Goal: Task Accomplishment & Management: Manage account settings

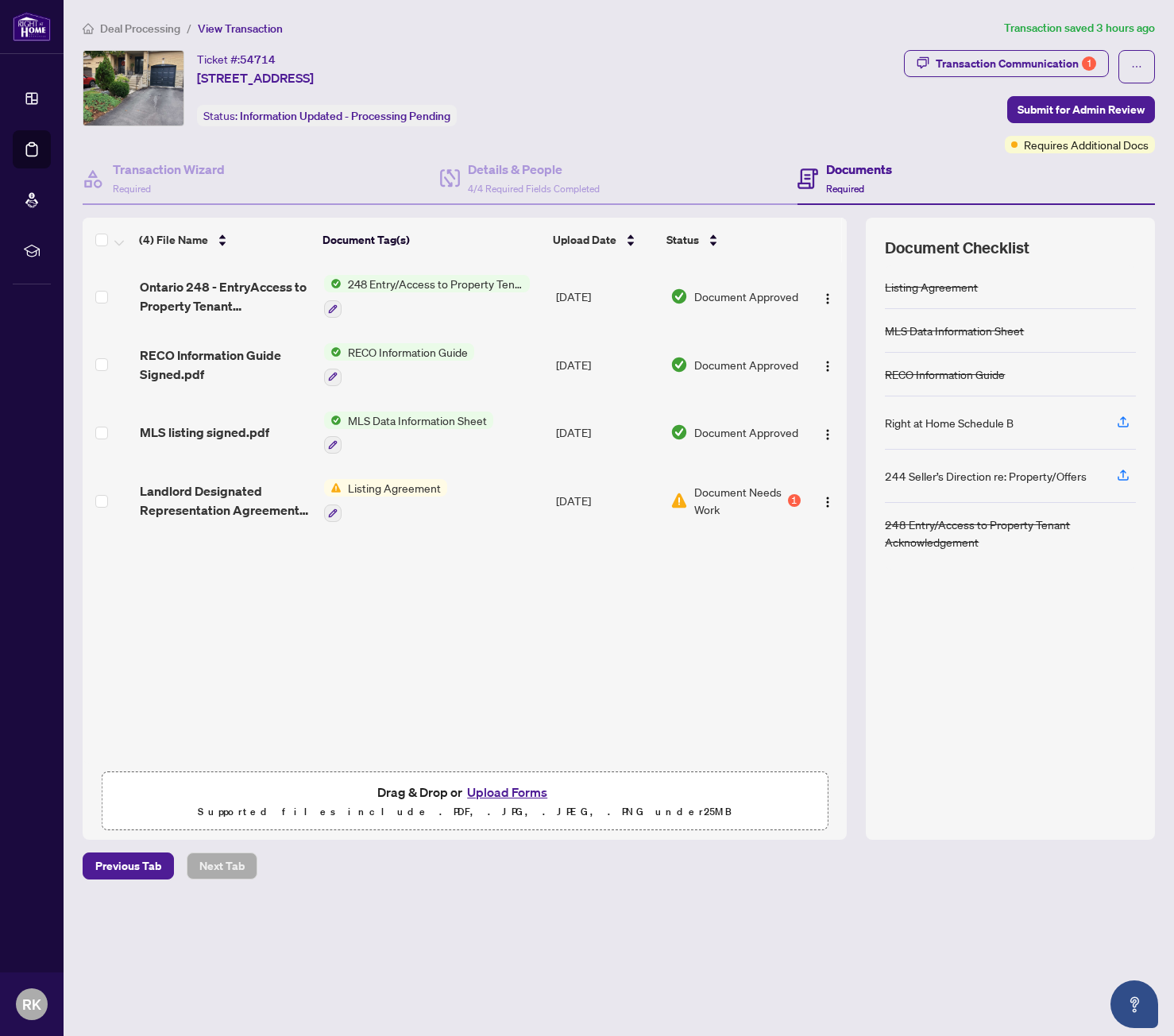
click at [389, 487] on span "Listing Agreement" at bounding box center [394, 487] width 106 height 17
click at [374, 568] on span "Listing Agreement" at bounding box center [365, 562] width 106 height 17
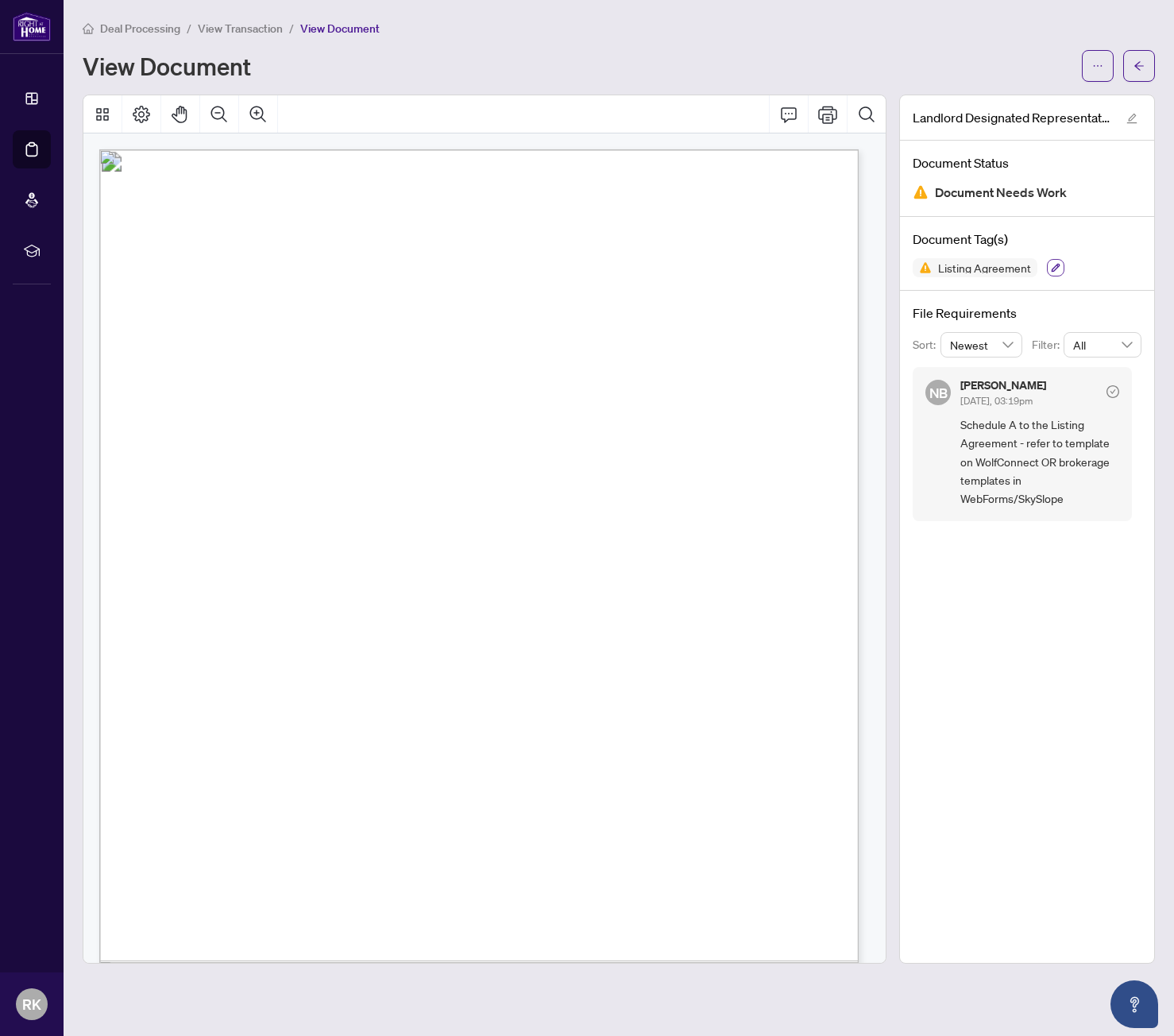
click at [1051, 268] on icon "button" at bounding box center [1056, 268] width 9 height 9
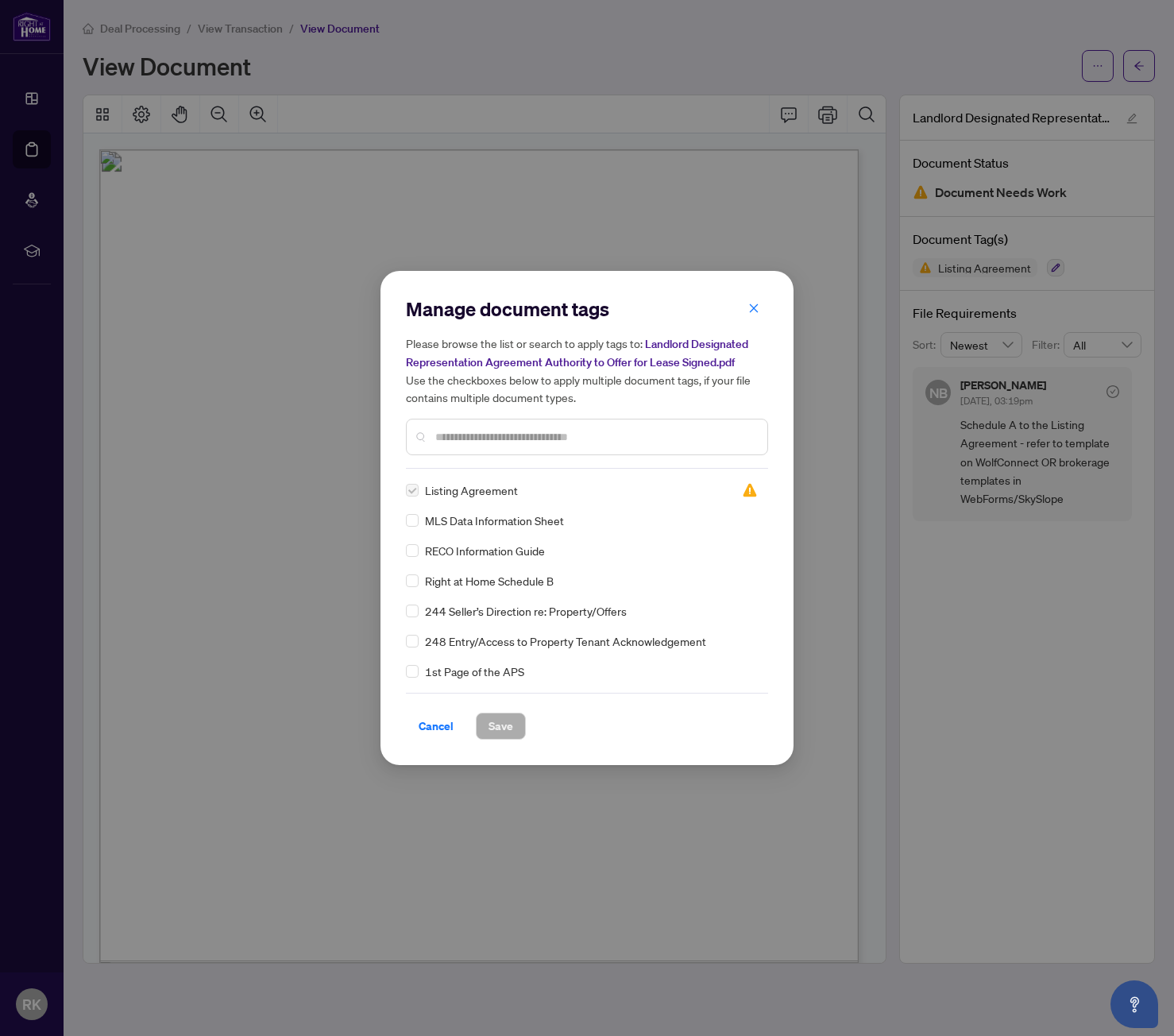
click at [482, 488] on span "Listing Agreement" at bounding box center [471, 489] width 93 height 17
click at [746, 487] on img at bounding box center [750, 490] width 16 height 16
click at [440, 487] on span "Listing Agreement" at bounding box center [471, 489] width 93 height 17
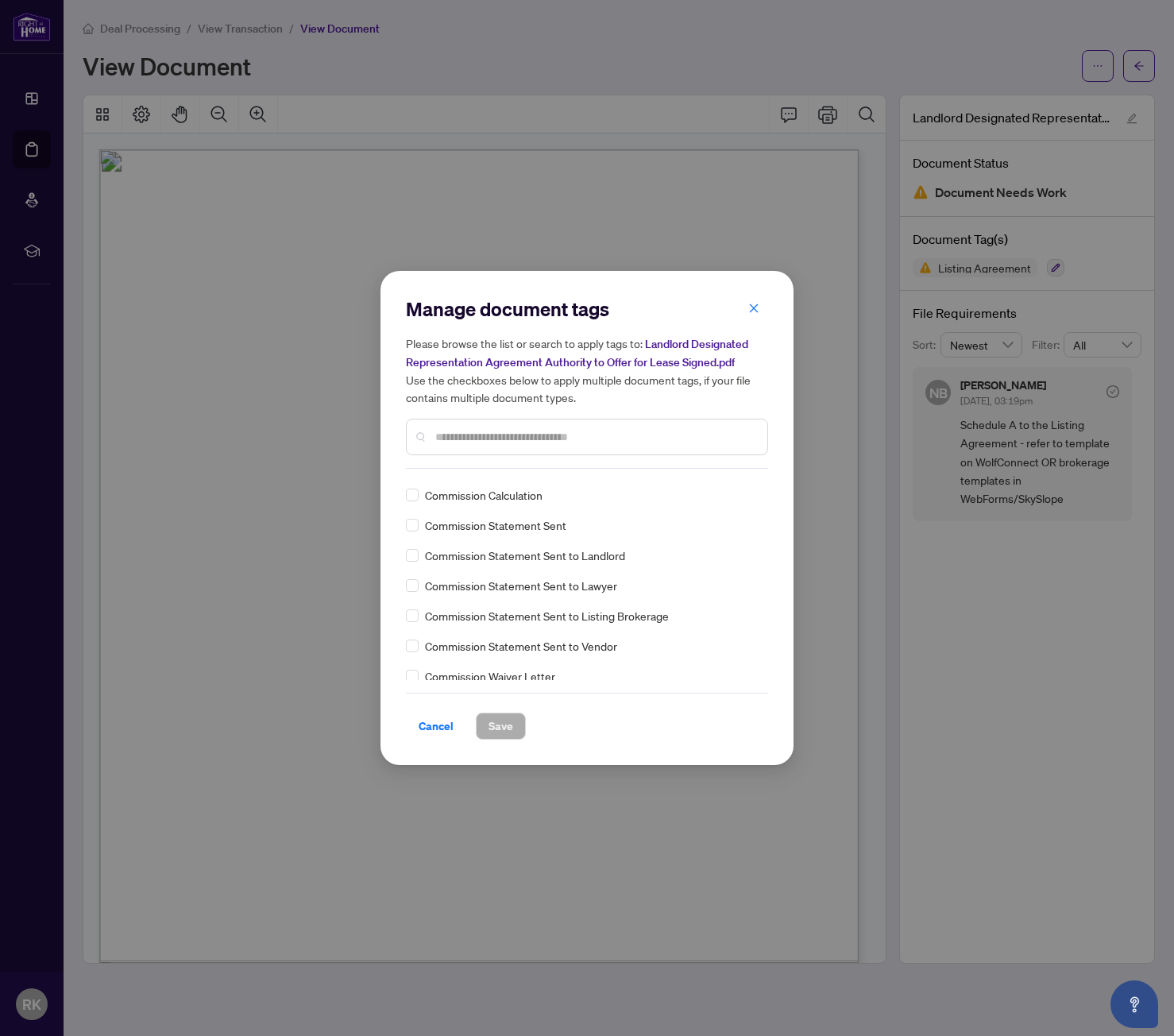
scroll to position [874, 0]
click at [754, 314] on icon "close" at bounding box center [753, 308] width 11 height 11
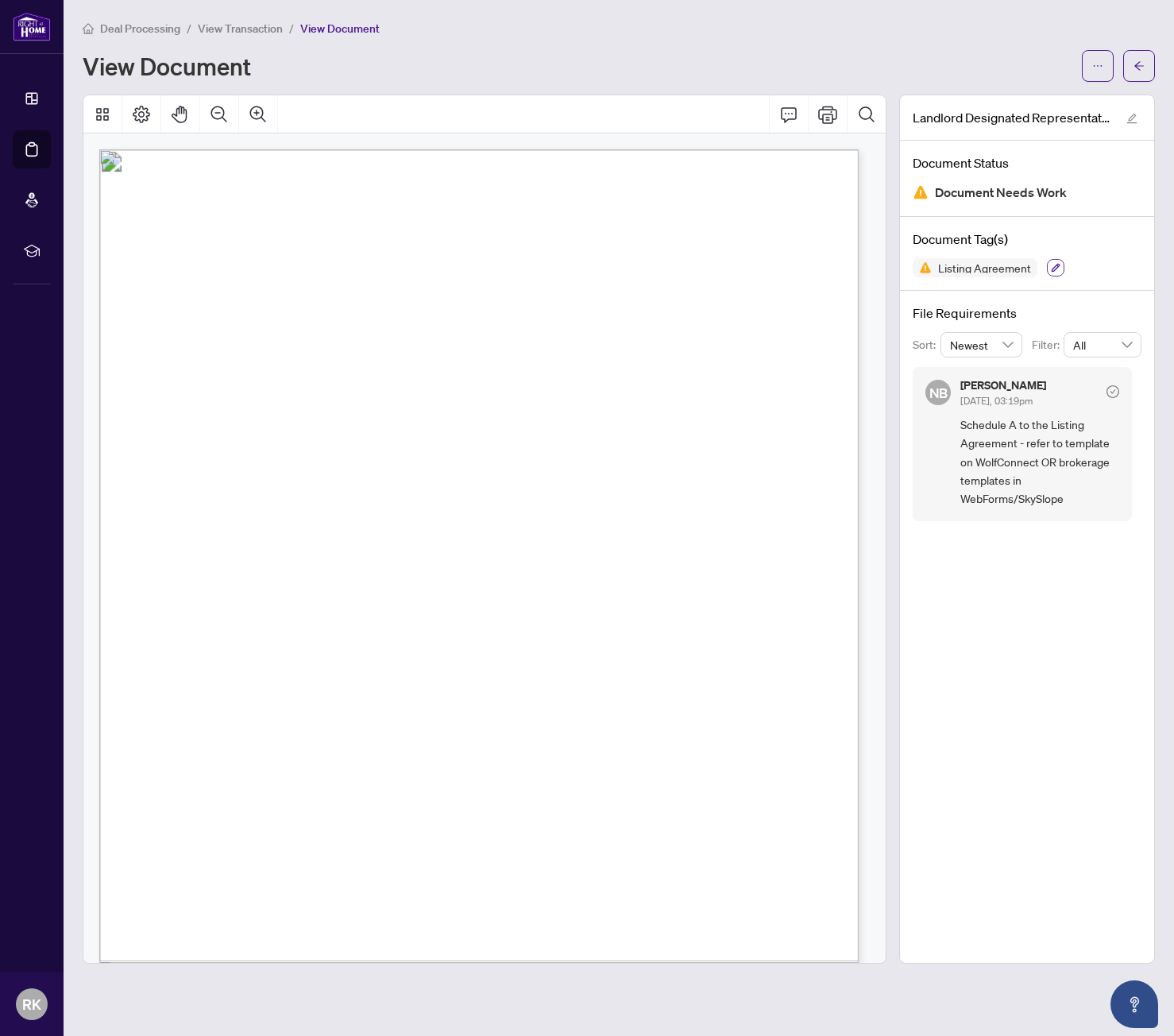
click at [1051, 268] on icon "button" at bounding box center [1056, 268] width 9 height 9
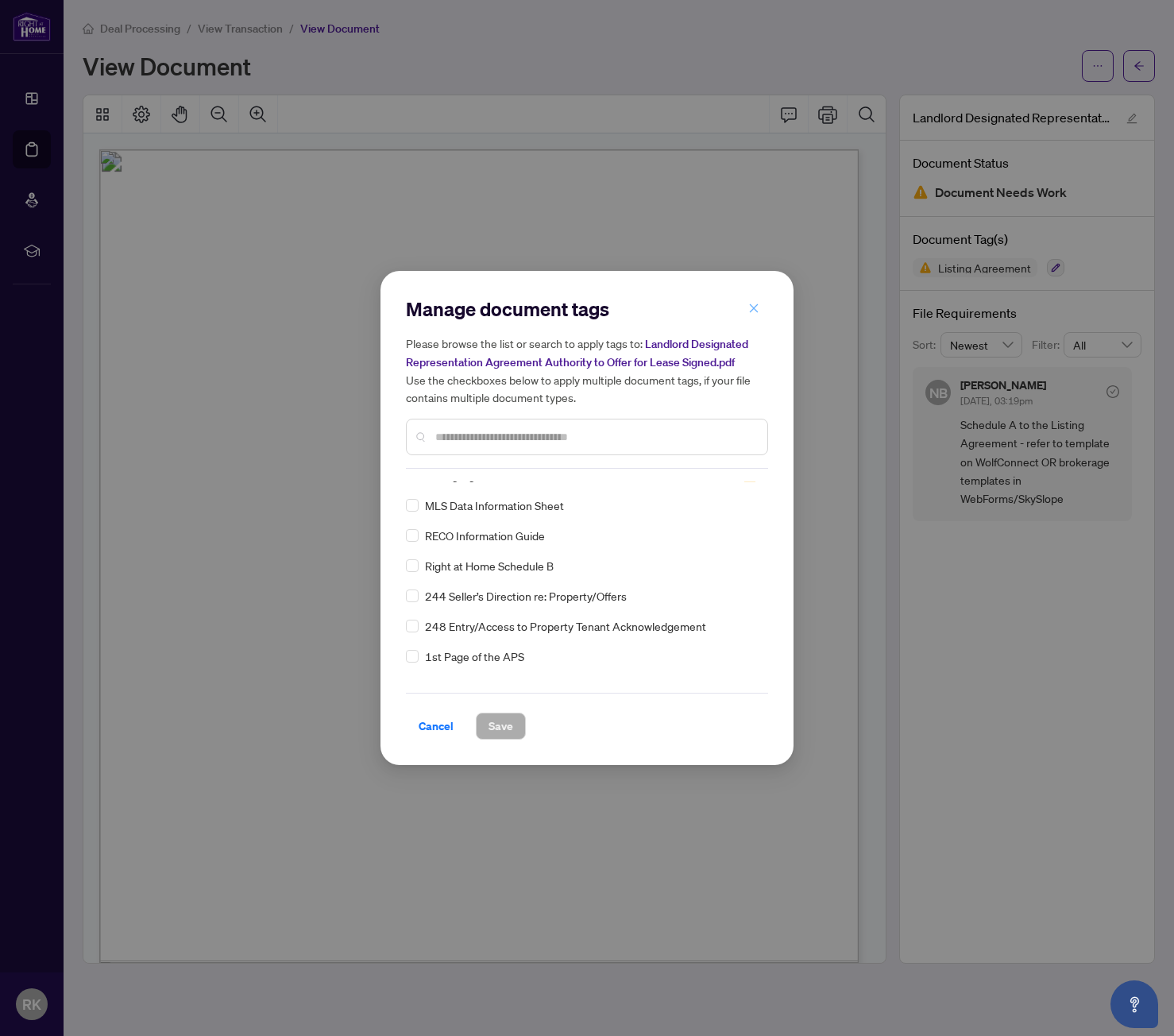
scroll to position [0, 0]
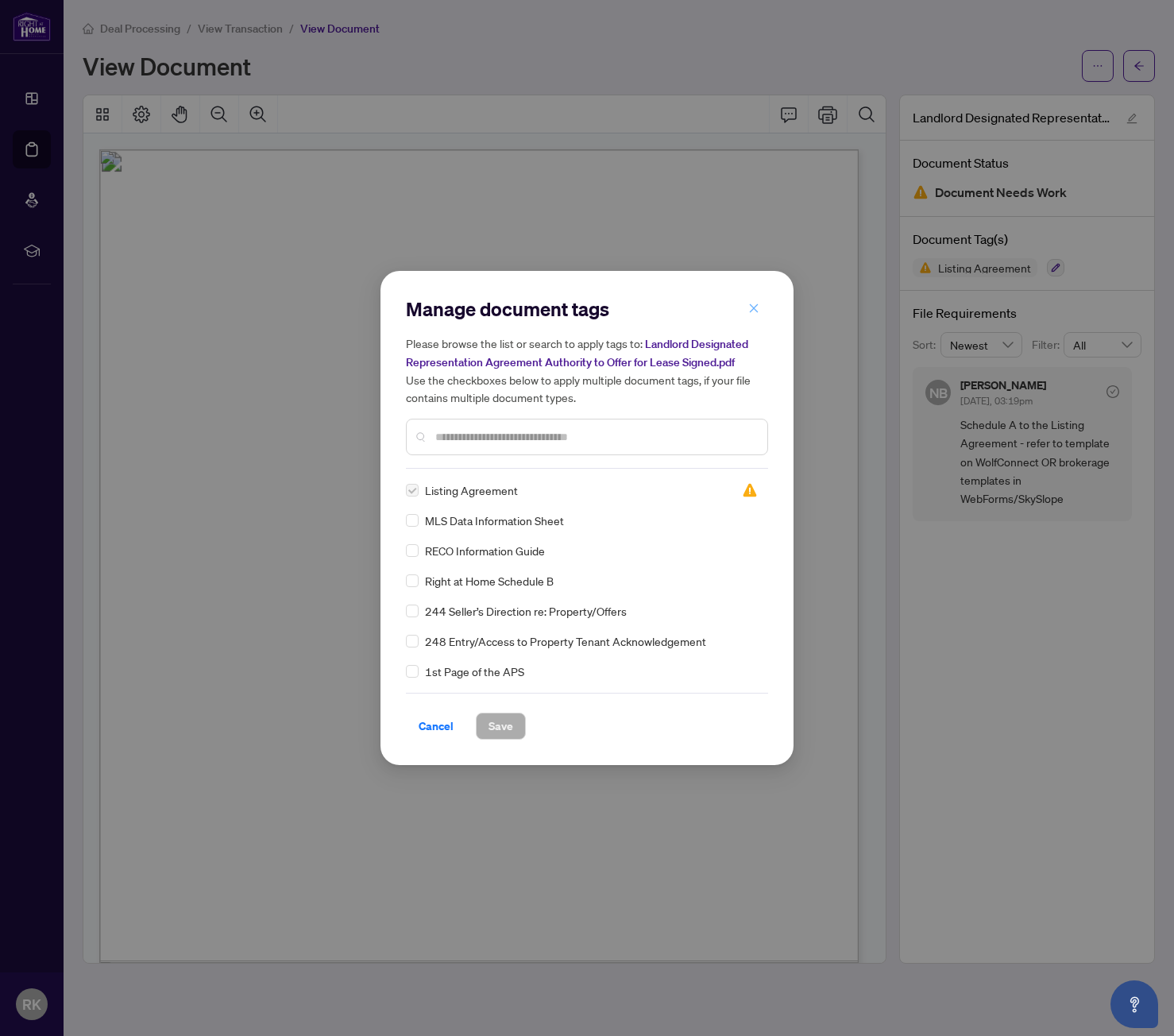
click at [753, 314] on icon "close" at bounding box center [753, 308] width 11 height 11
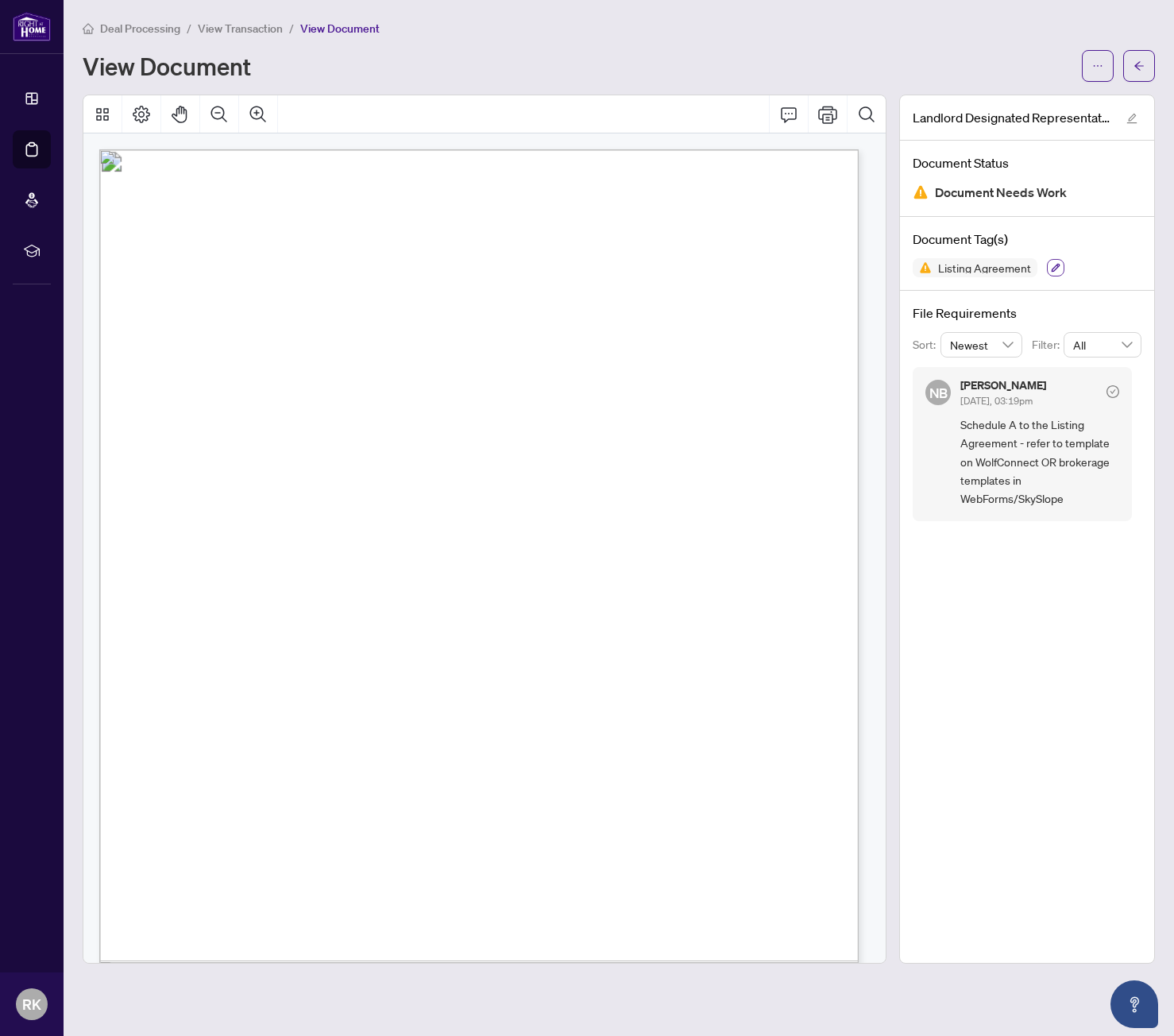
click at [1054, 263] on icon "button" at bounding box center [1056, 267] width 10 height 10
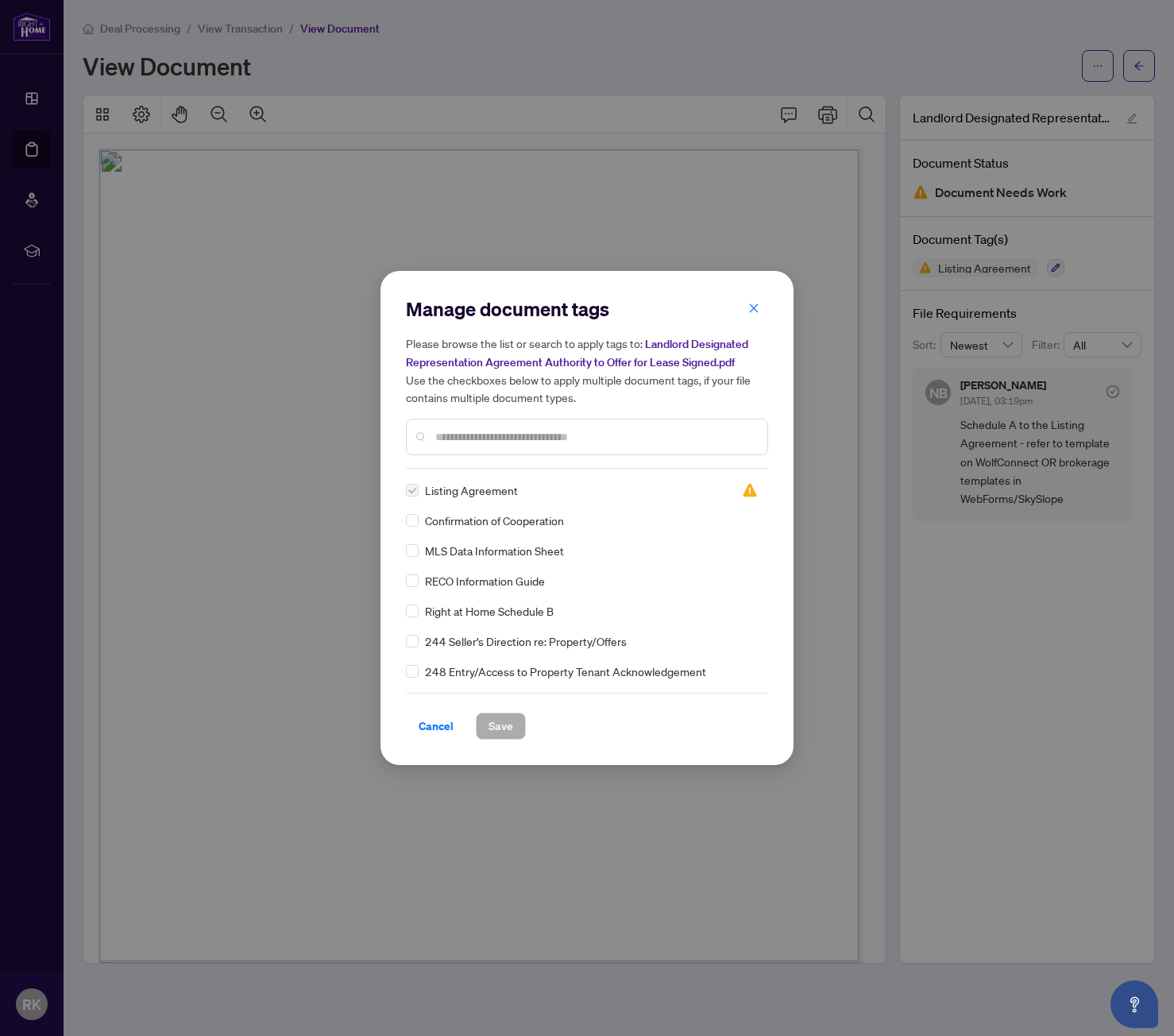
click at [745, 487] on img at bounding box center [750, 490] width 16 height 16
click at [744, 489] on img at bounding box center [750, 490] width 16 height 16
click at [752, 493] on img at bounding box center [750, 490] width 16 height 16
click at [752, 494] on img at bounding box center [750, 490] width 16 height 16
click at [755, 314] on icon "close" at bounding box center [753, 308] width 11 height 11
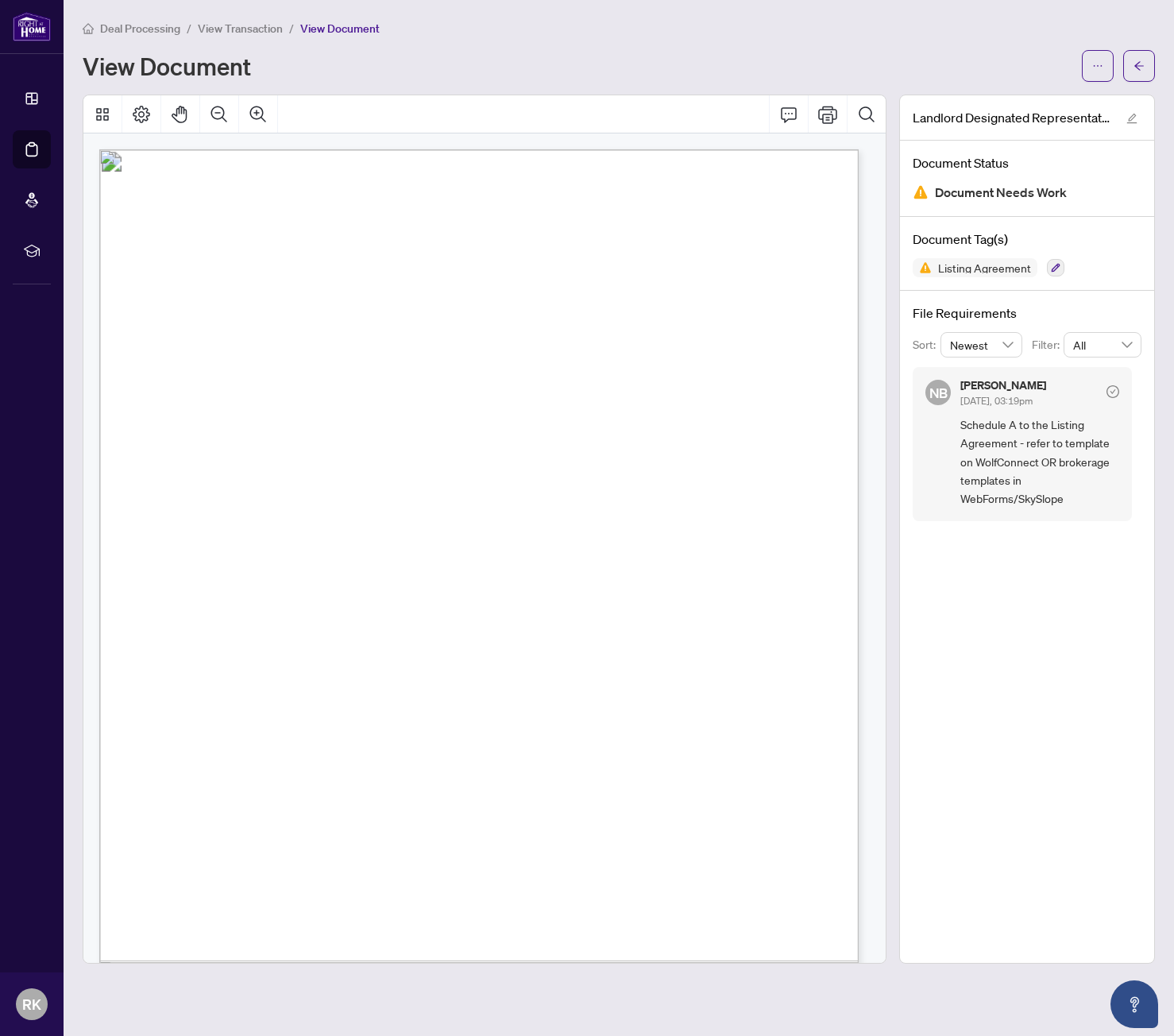
click at [359, 24] on span "View Document" at bounding box center [340, 29] width 79 height 14
click at [359, 31] on span "View Document" at bounding box center [340, 29] width 79 height 14
click at [1134, 116] on icon "edit" at bounding box center [1132, 118] width 11 height 11
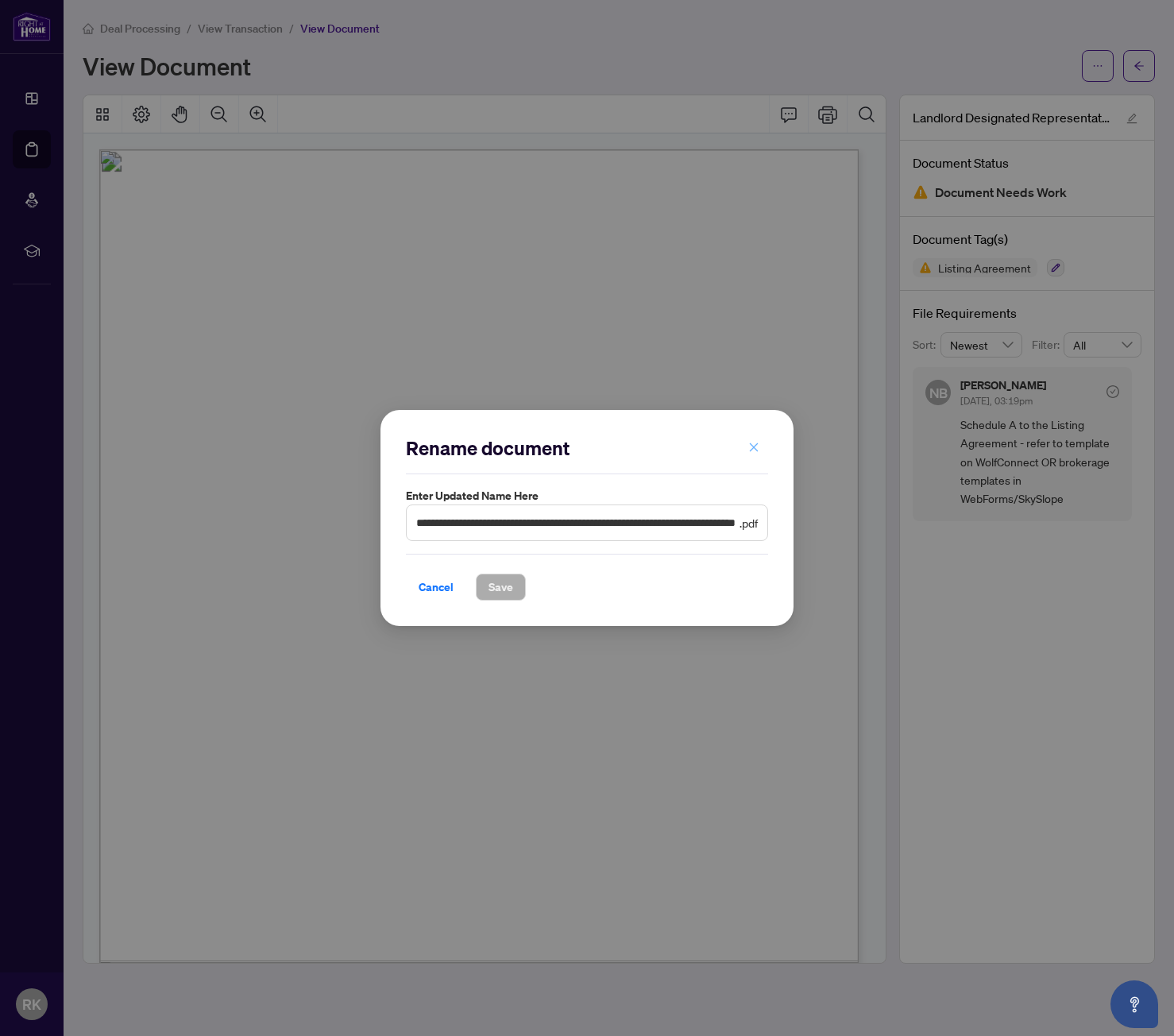
click at [752, 451] on icon "close" at bounding box center [753, 447] width 11 height 11
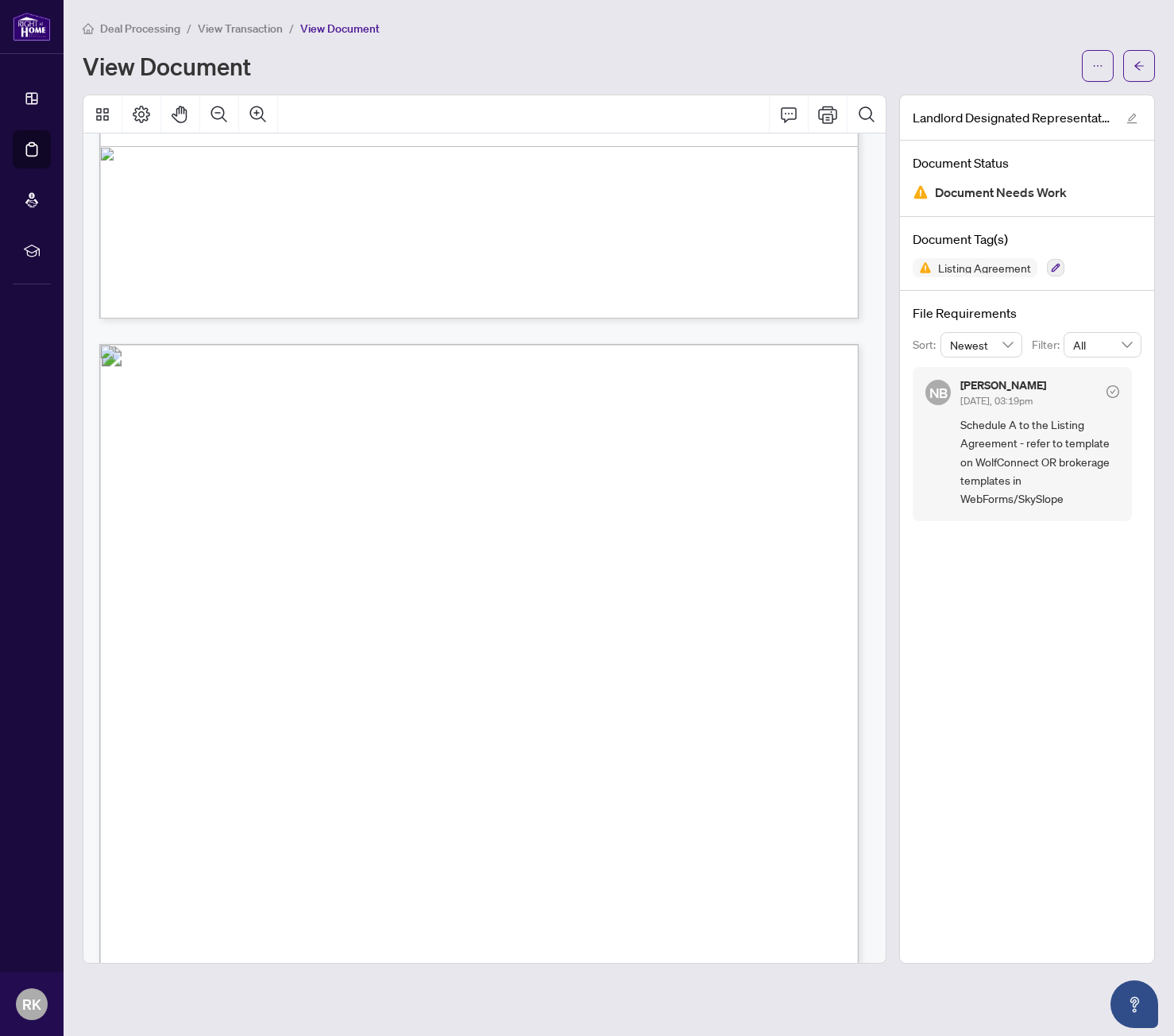
scroll to position [2743, 0]
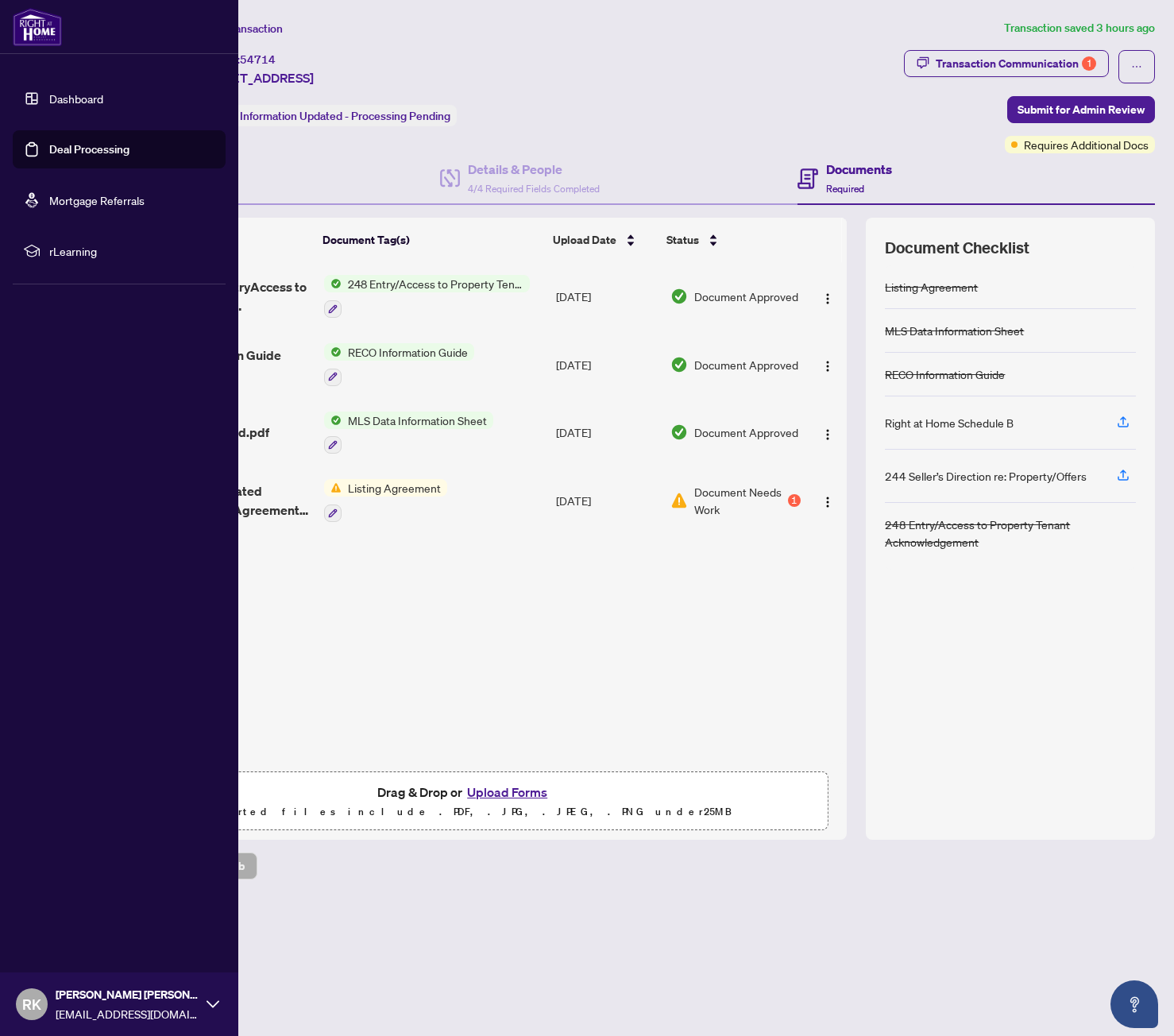
click at [69, 150] on link "Deal Processing" at bounding box center [89, 150] width 80 height 14
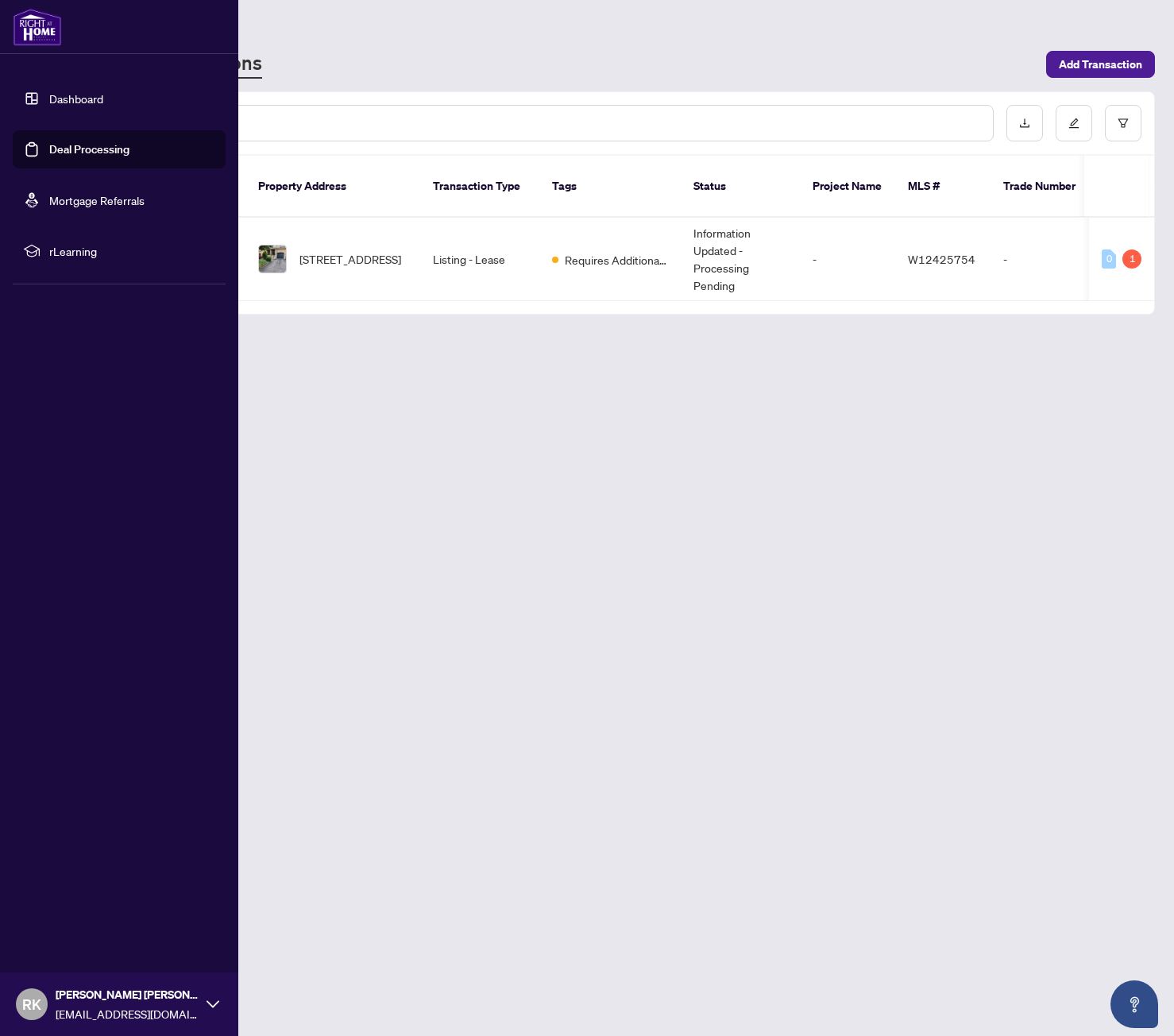
click at [77, 103] on link "Dashboard" at bounding box center [77, 98] width 54 height 14
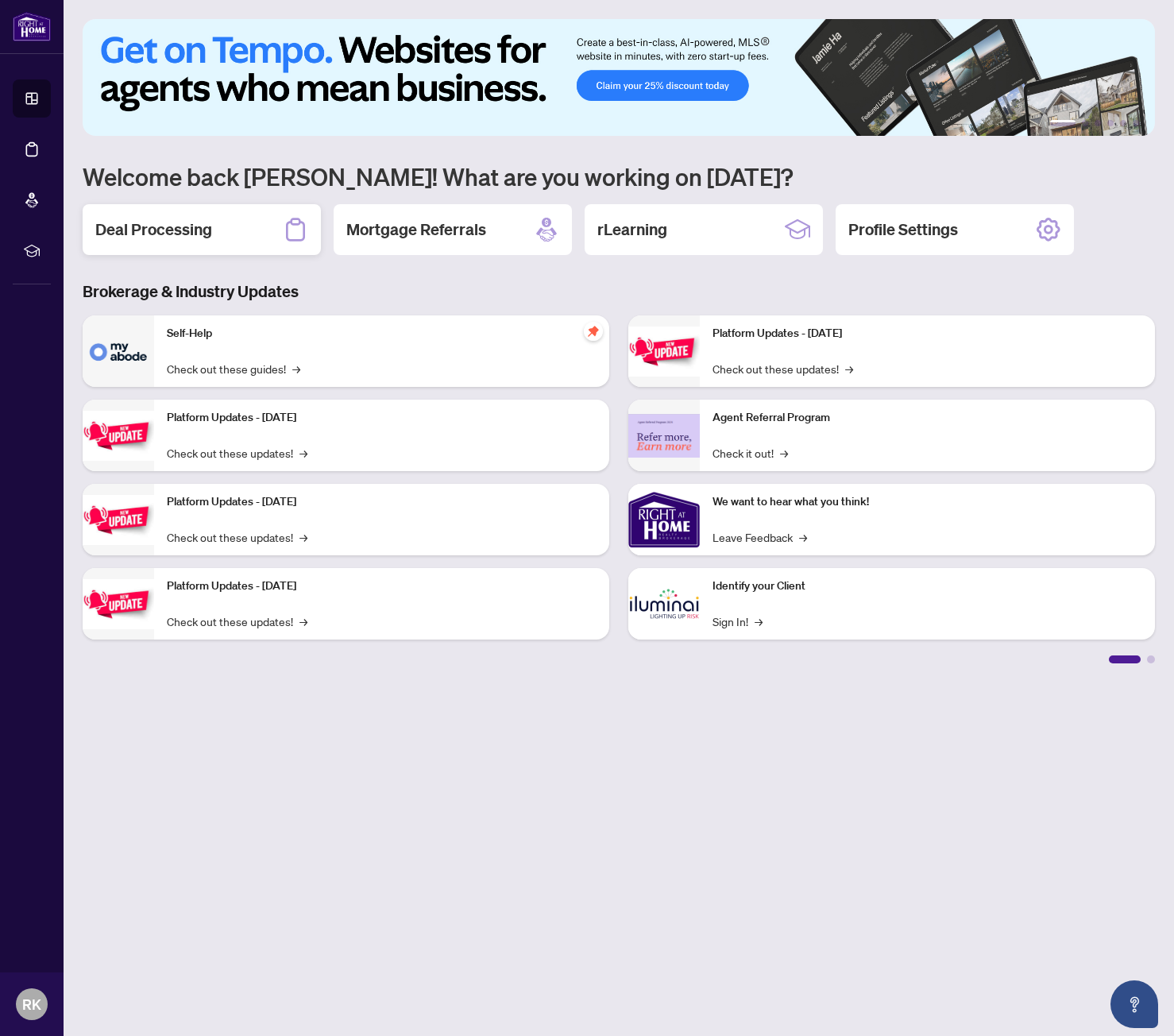
click at [169, 234] on h2 "Deal Processing" at bounding box center [153, 229] width 116 height 23
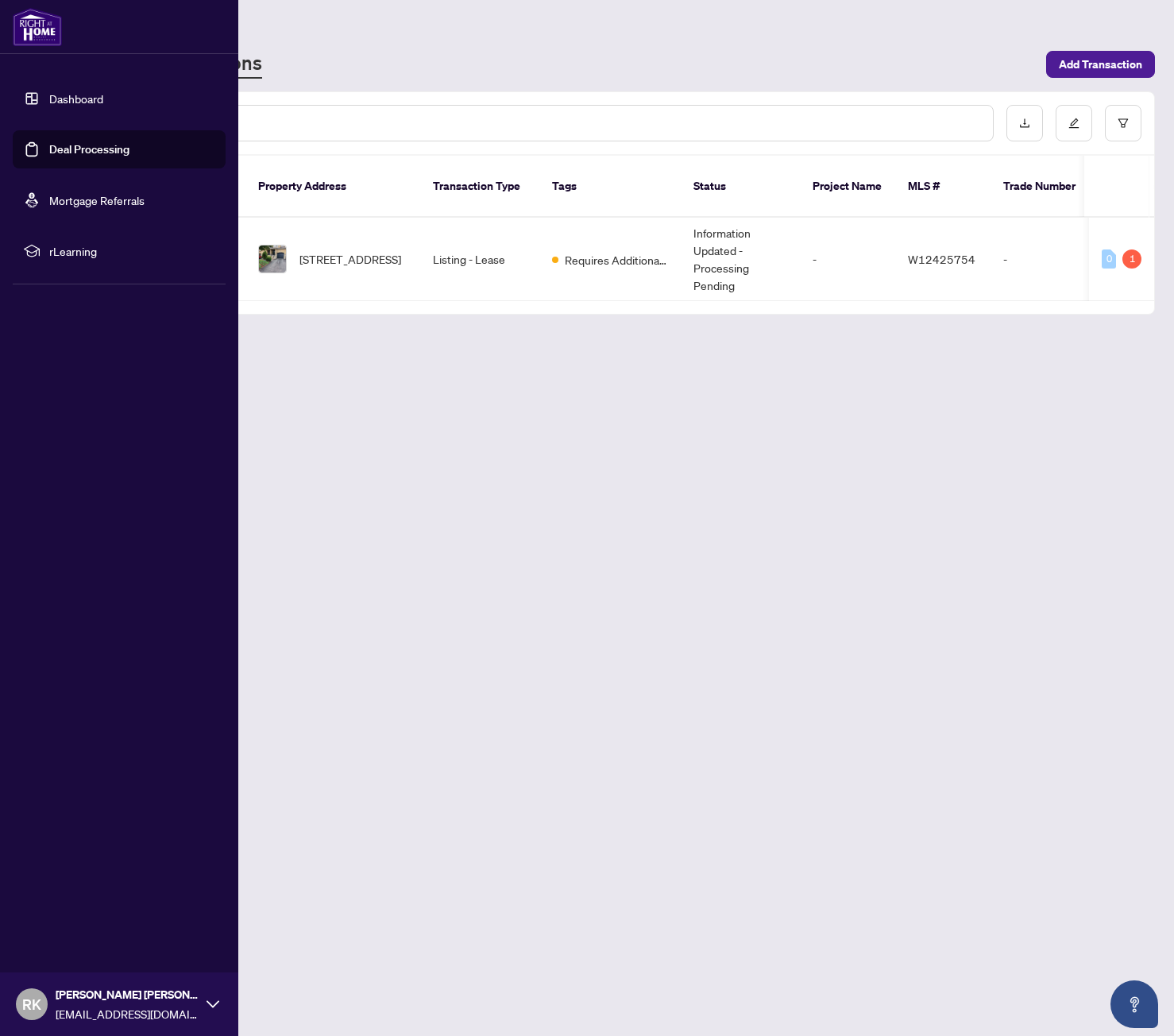
click at [77, 97] on link "Dashboard" at bounding box center [77, 98] width 54 height 14
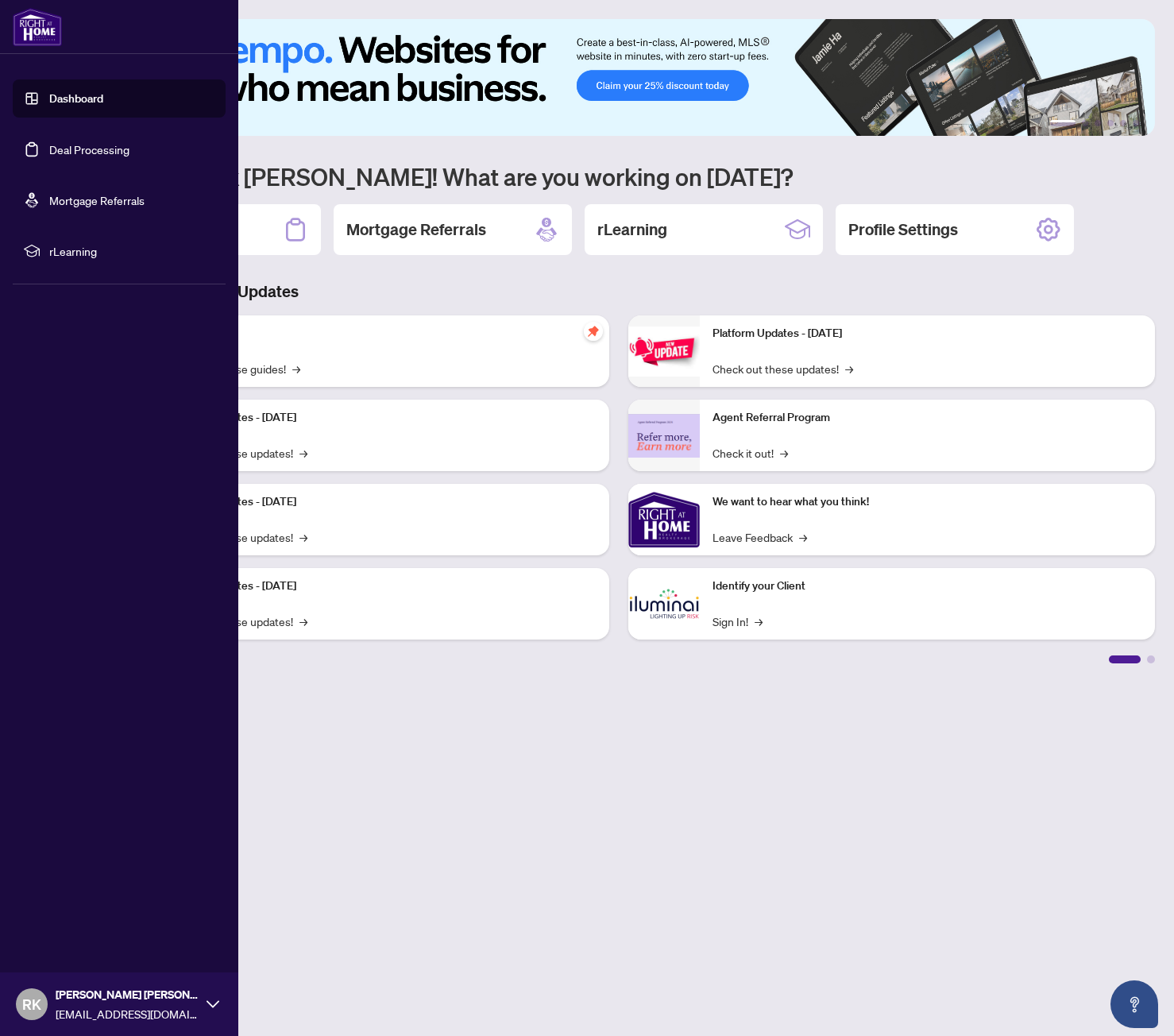
click at [77, 254] on span "rLearning" at bounding box center [132, 250] width 165 height 17
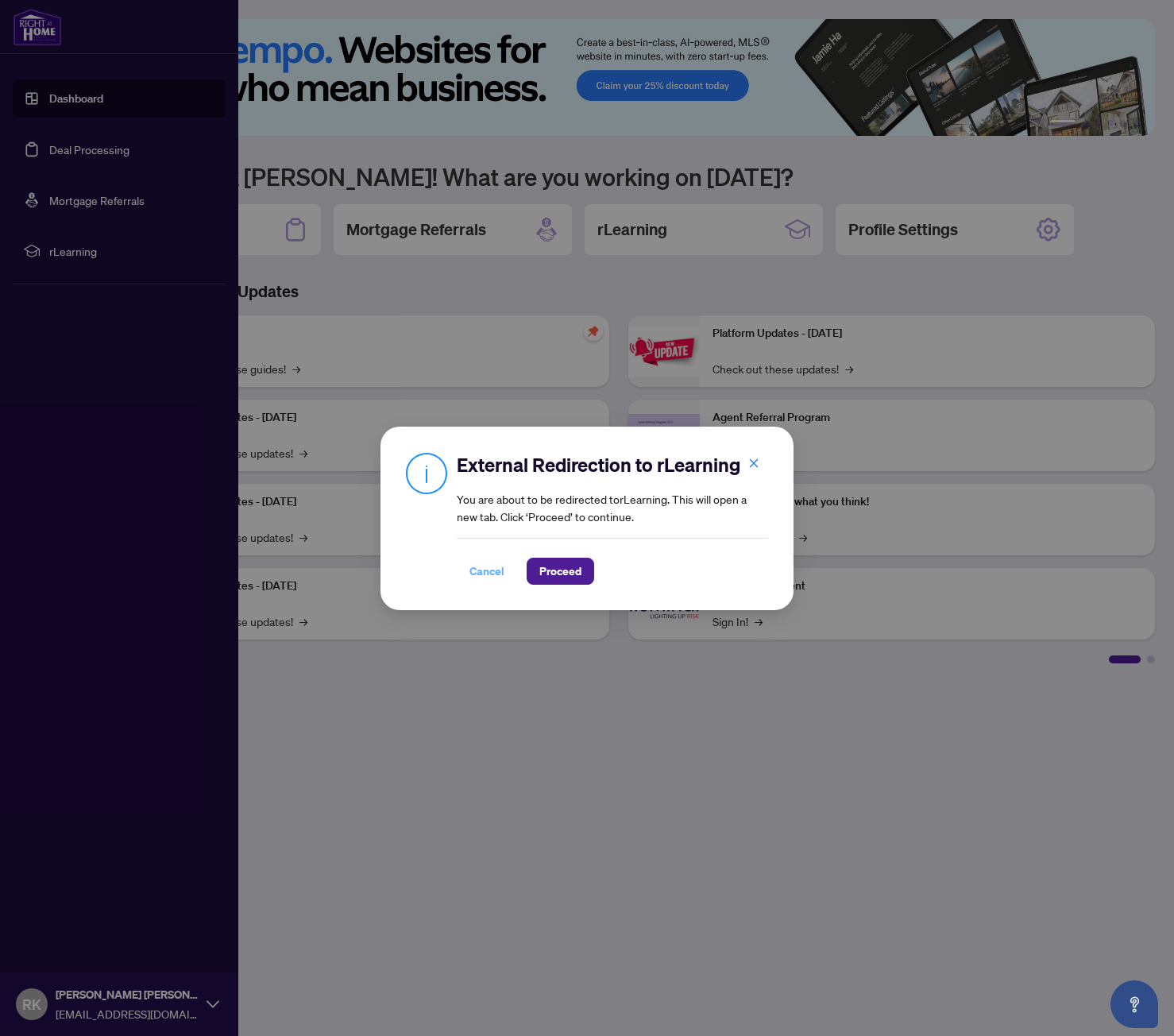
click at [488, 578] on span "Cancel" at bounding box center [486, 571] width 35 height 25
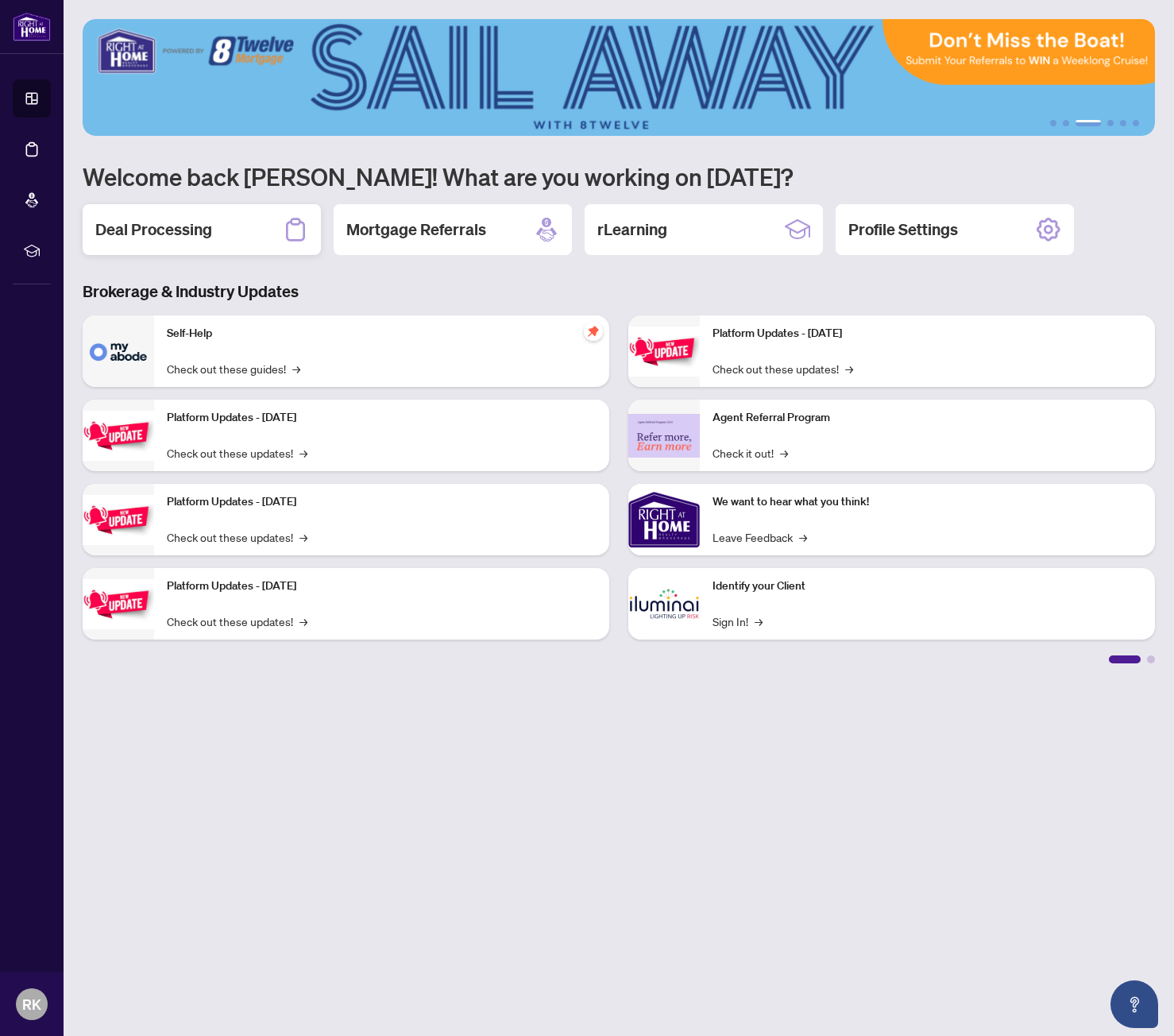
click at [203, 238] on h2 "Deal Processing" at bounding box center [153, 229] width 116 height 23
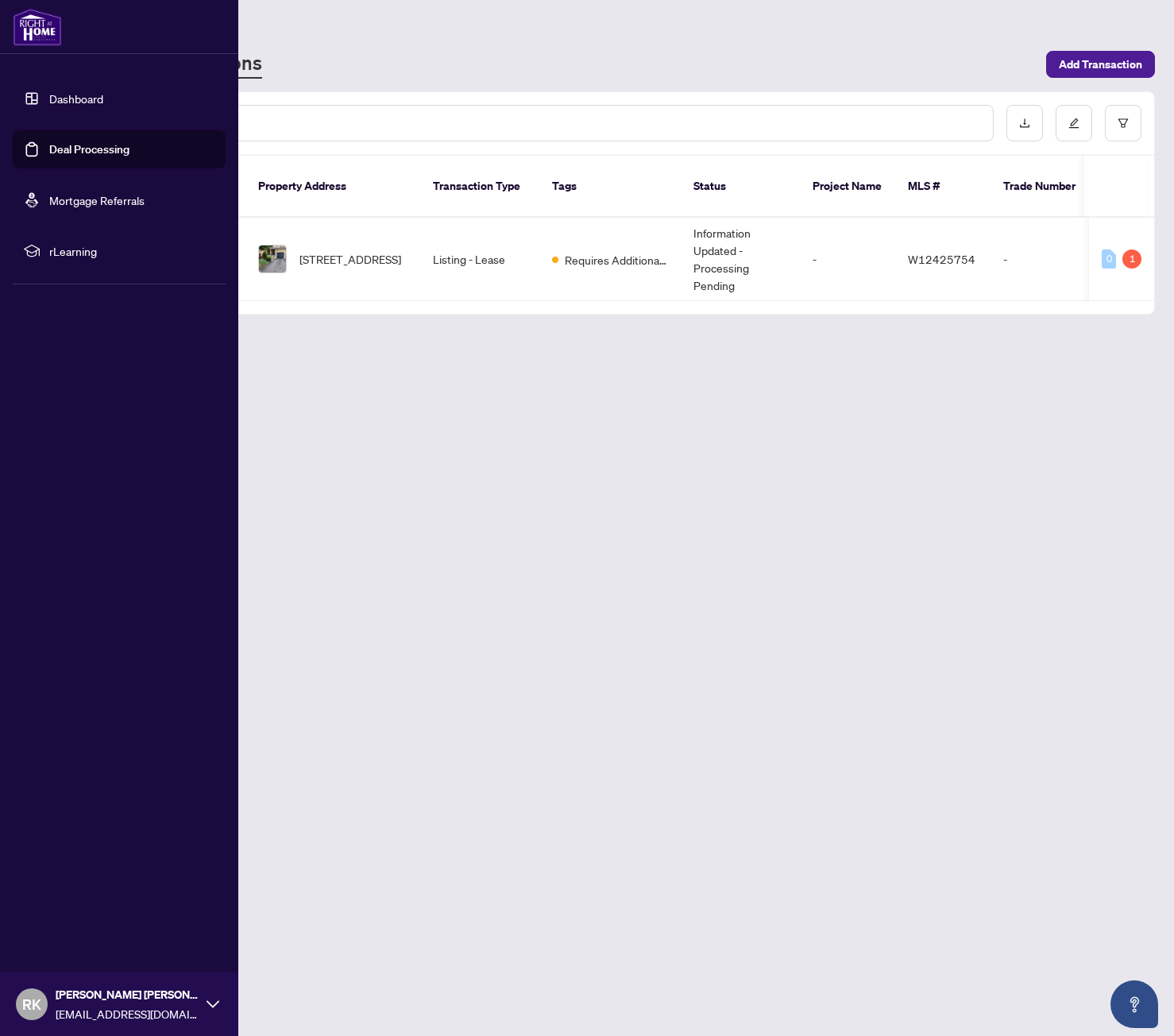
click at [50, 106] on link "Dashboard" at bounding box center [77, 98] width 54 height 14
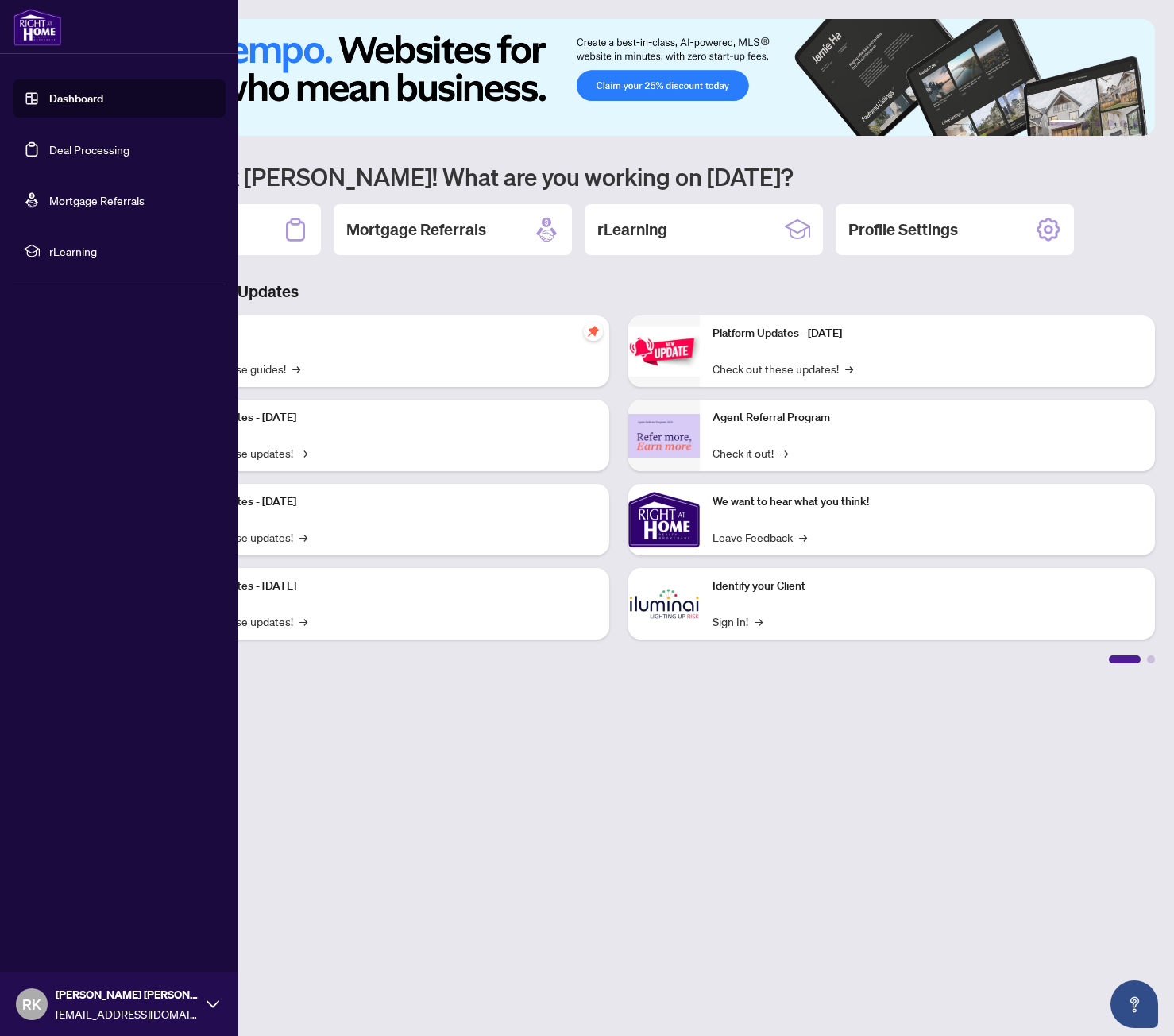
click at [63, 97] on link "Dashboard" at bounding box center [77, 98] width 54 height 14
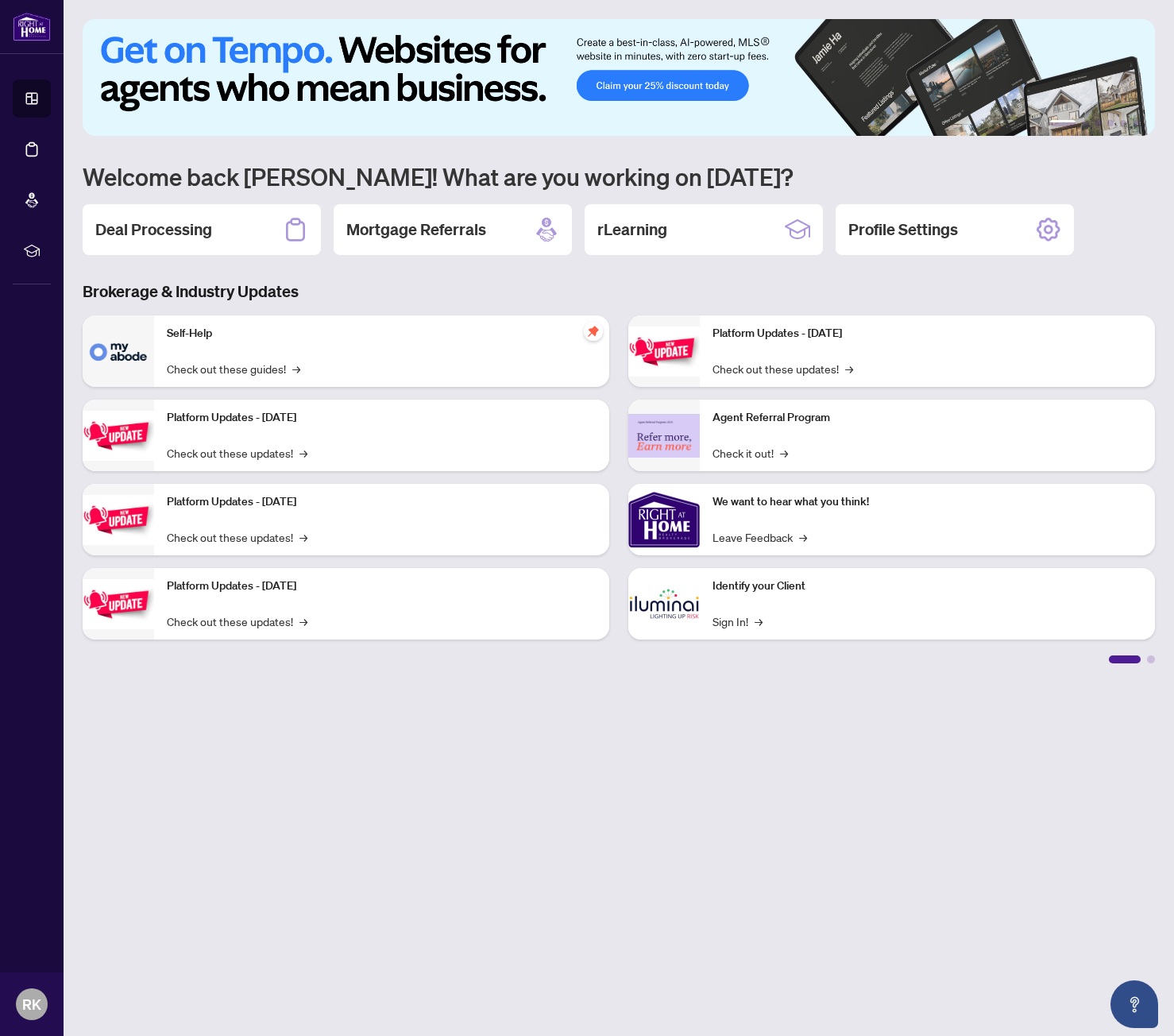
click at [656, 881] on main "1 2 3 4 5 6 Welcome back Reza! What are you working on today? Deal Processing M…" at bounding box center [618, 518] width 1111 height 1036
click at [935, 230] on h2 "Profile Settings" at bounding box center [902, 229] width 109 height 23
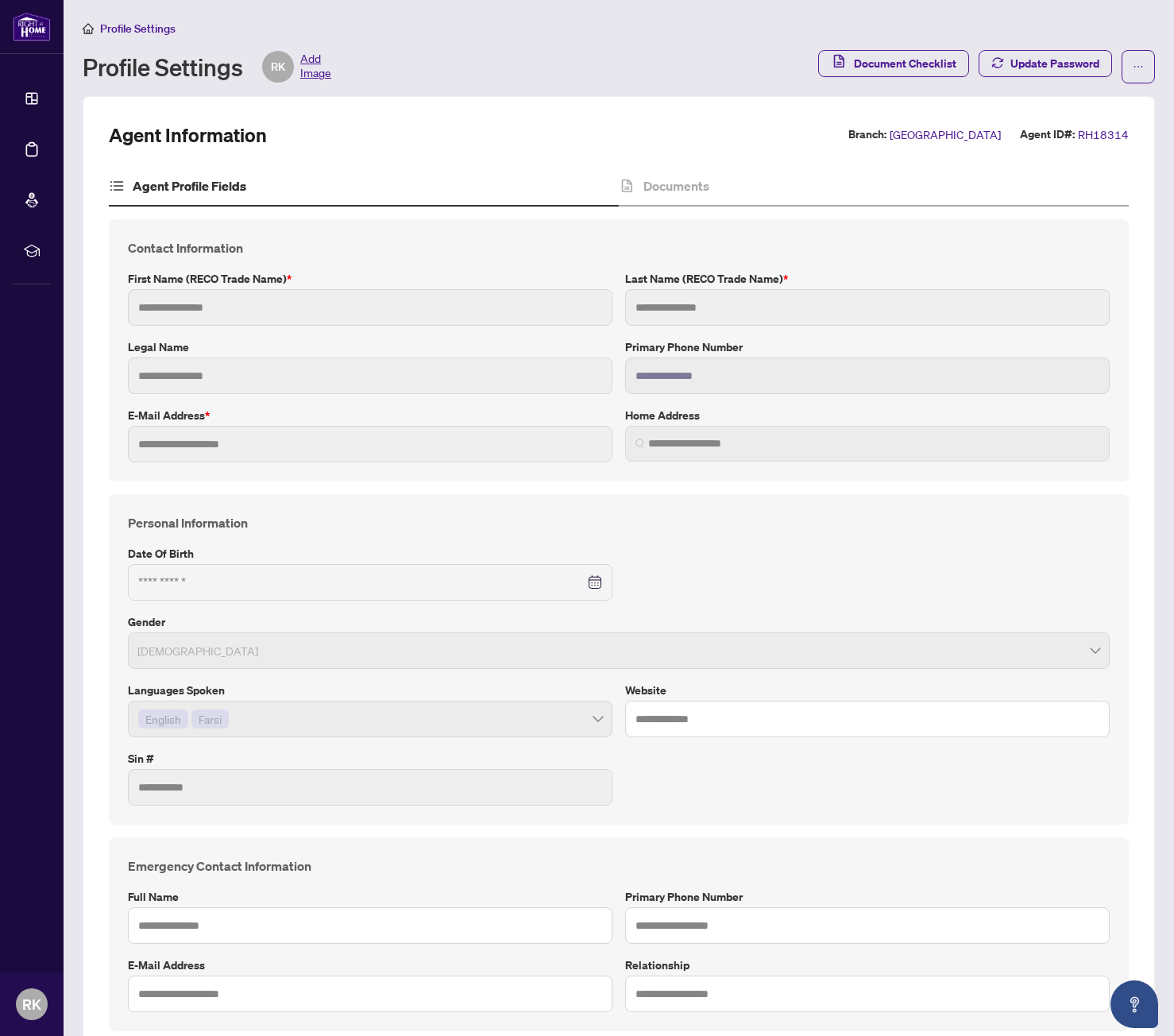
type input "****"
type input "**********"
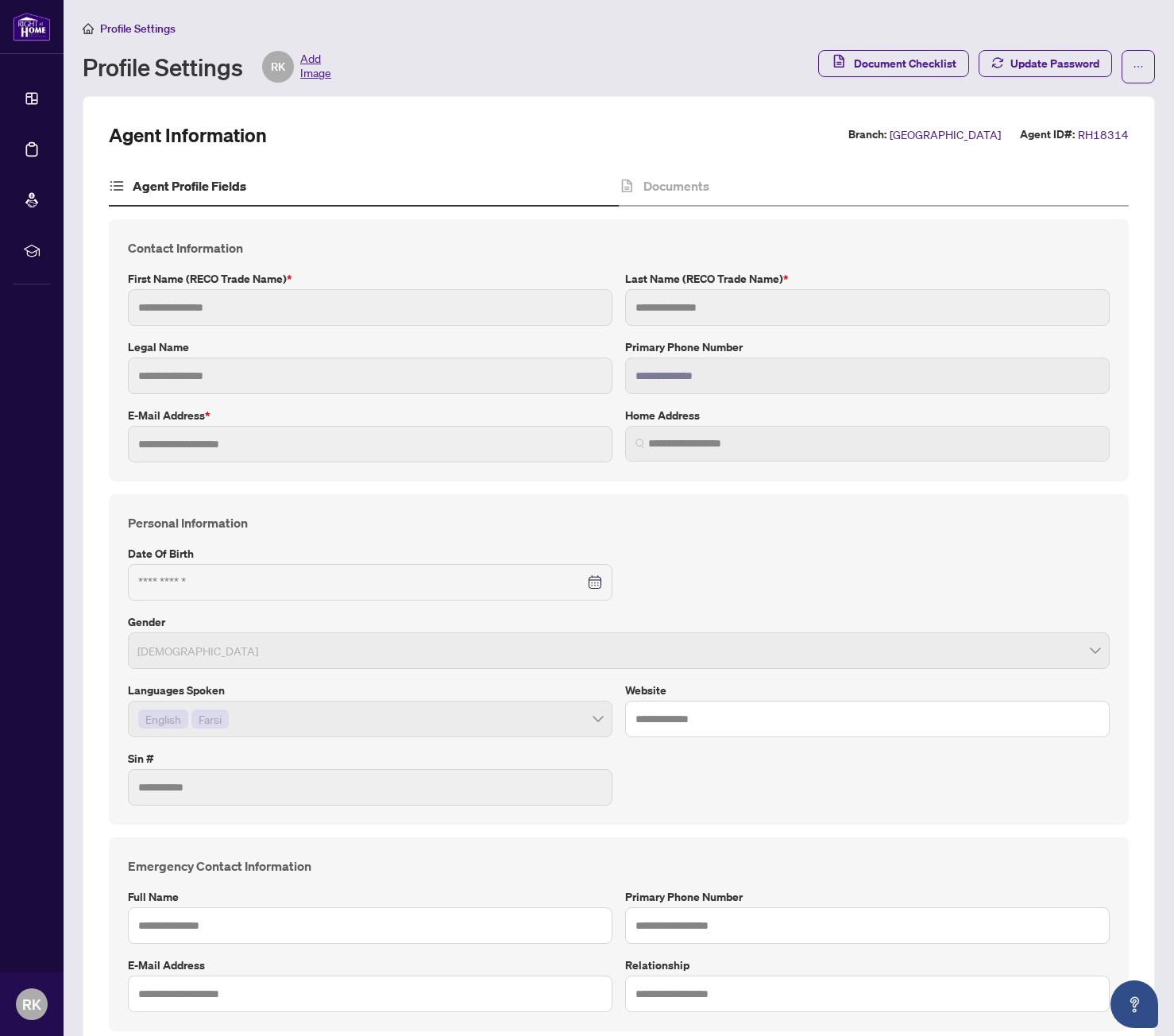
type input "**********"
type input "*"
type input "**********"
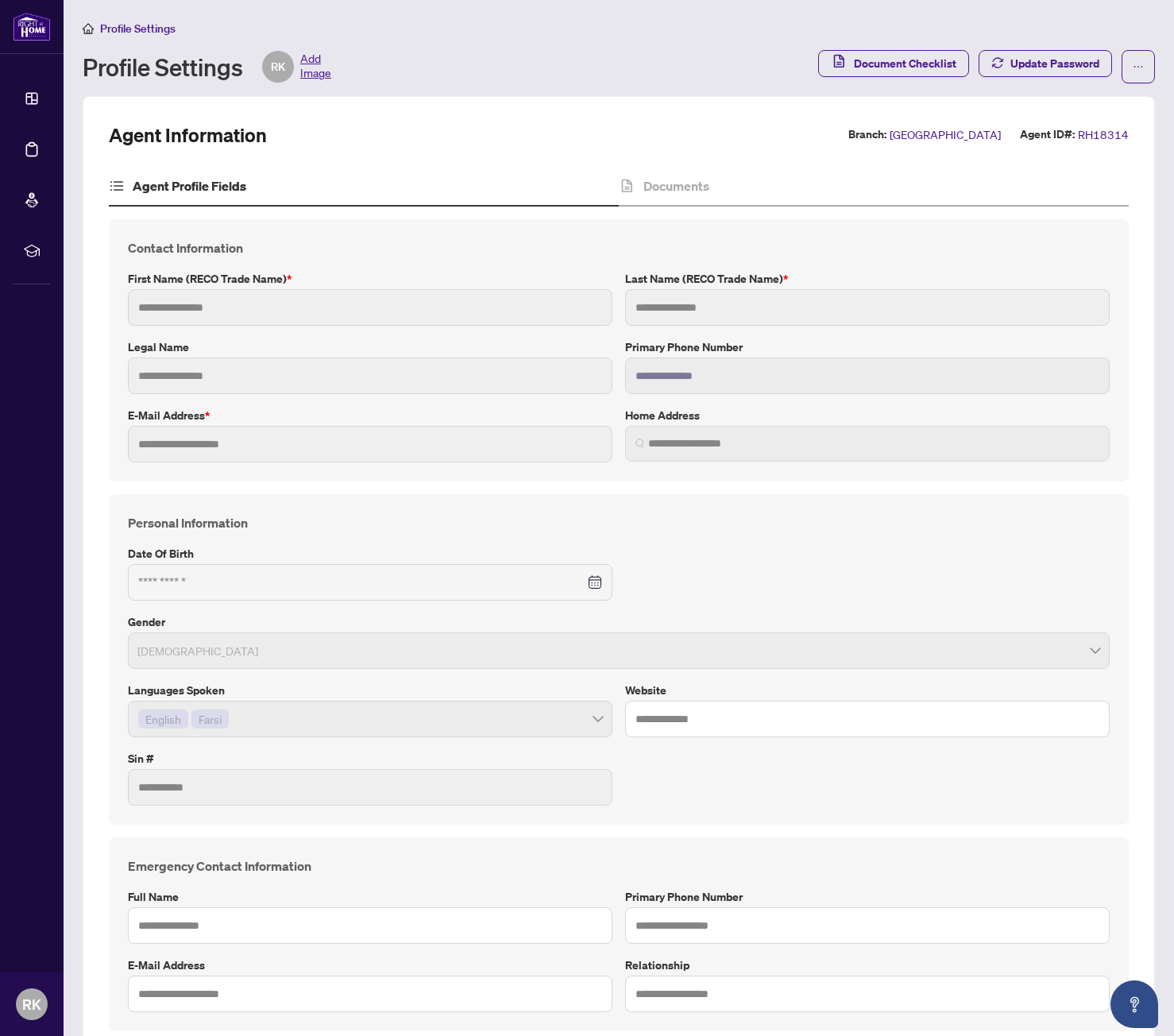
type input "*******"
type input "**********"
type input "****"
type input "**********"
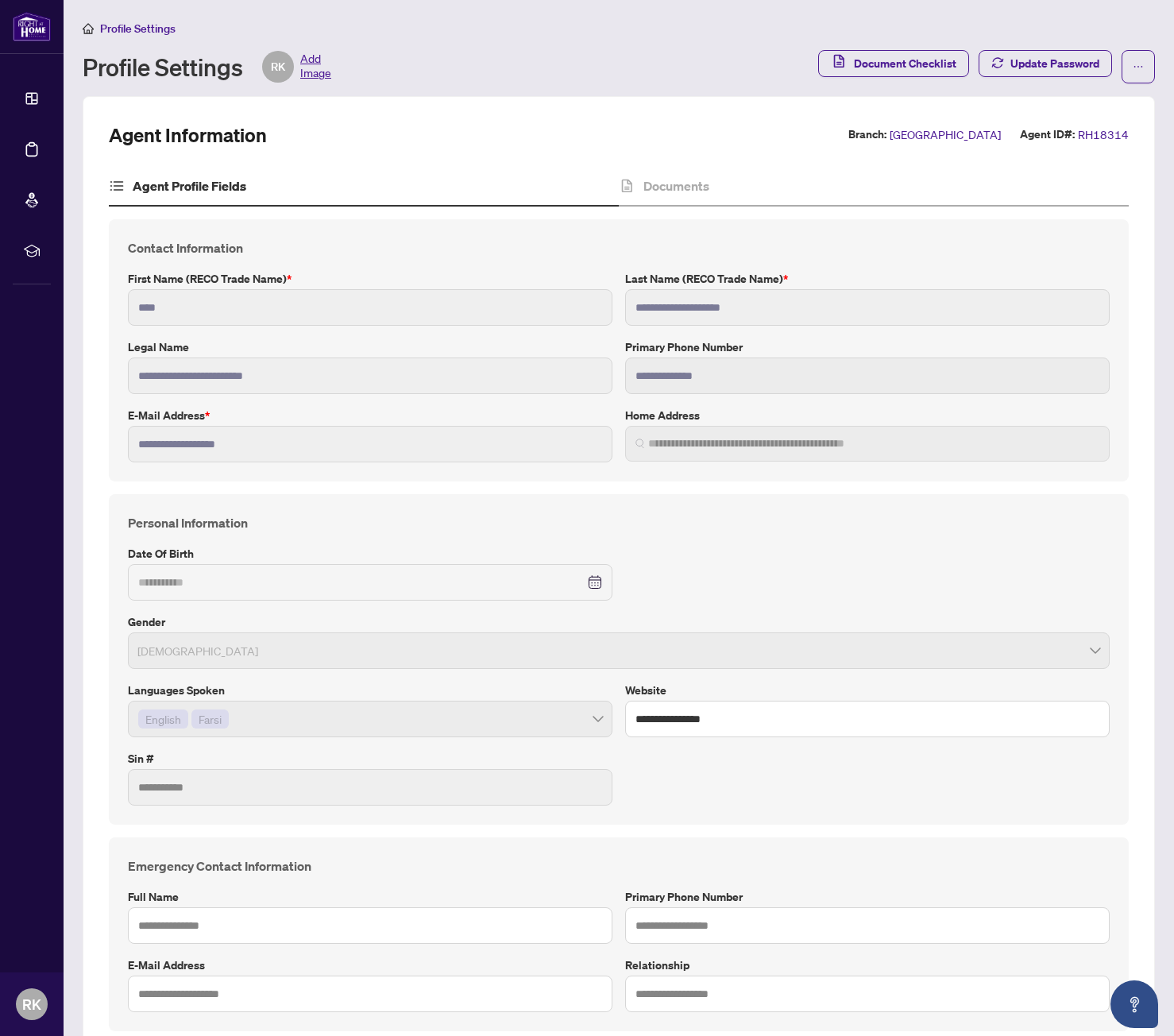
type input "**********"
click at [320, 71] on span "Add Image" at bounding box center [316, 66] width 31 height 32
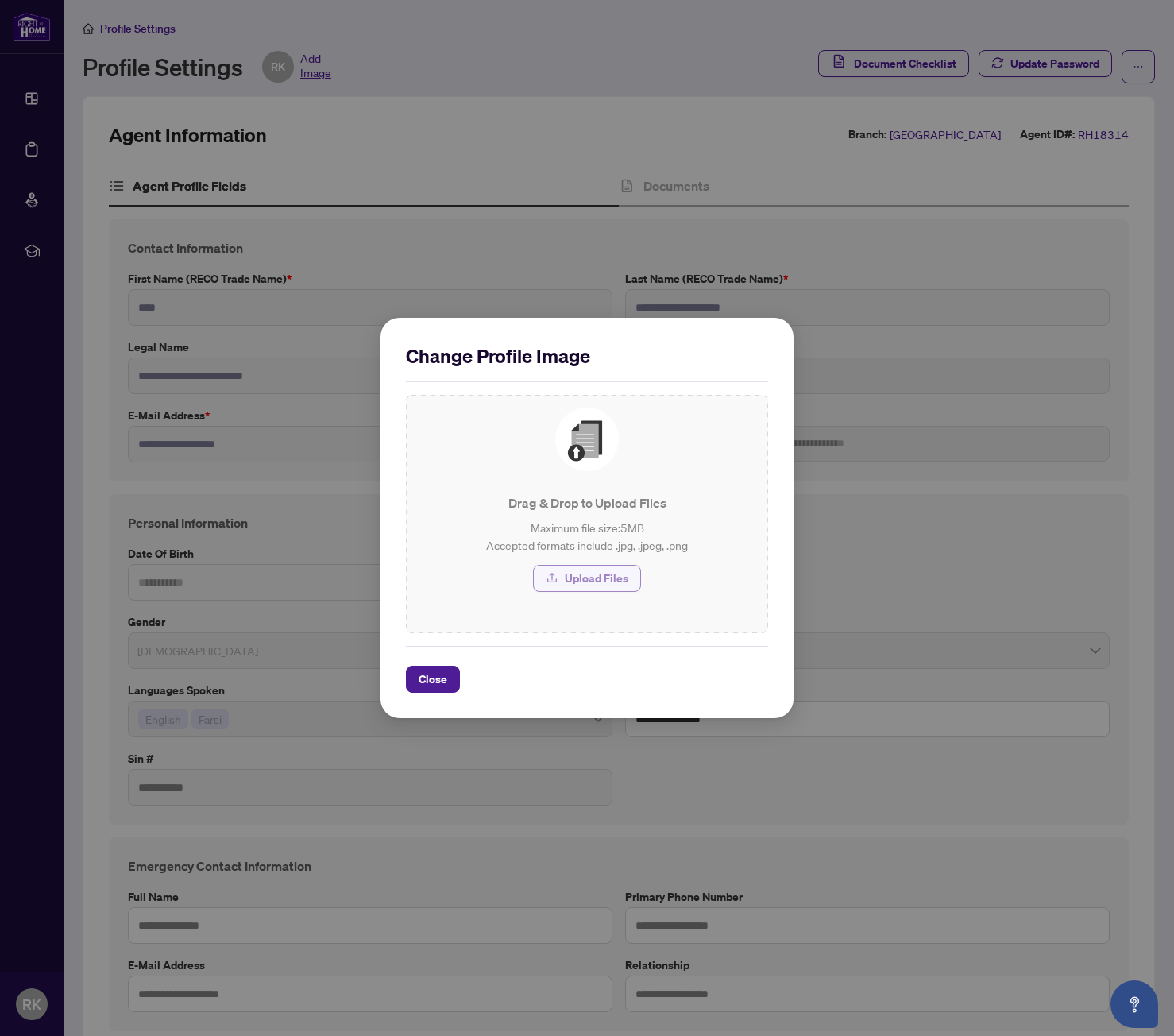
click at [616, 580] on span "Upload Files" at bounding box center [596, 578] width 63 height 25
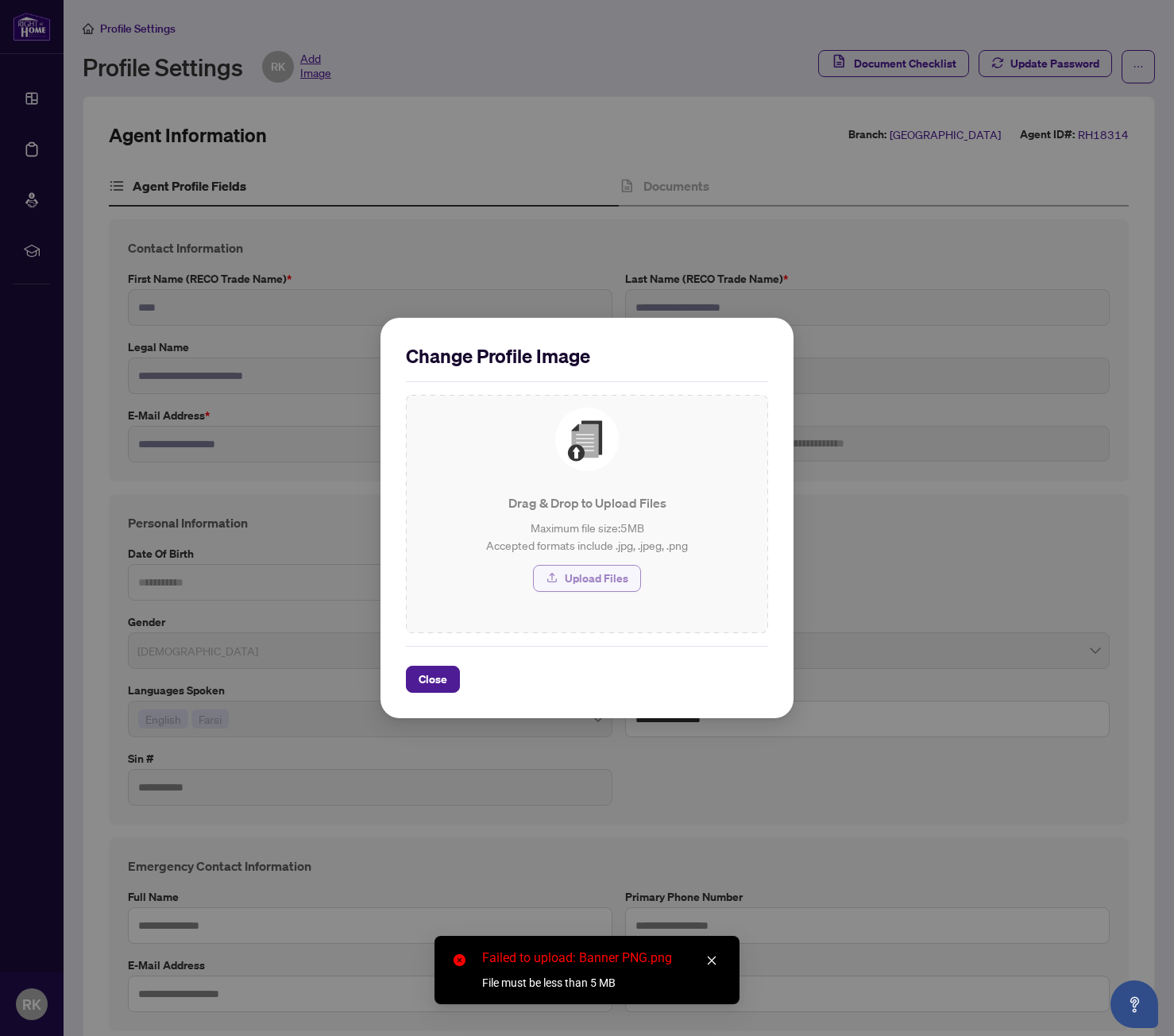
click at [587, 575] on span "Upload Files" at bounding box center [596, 578] width 63 height 25
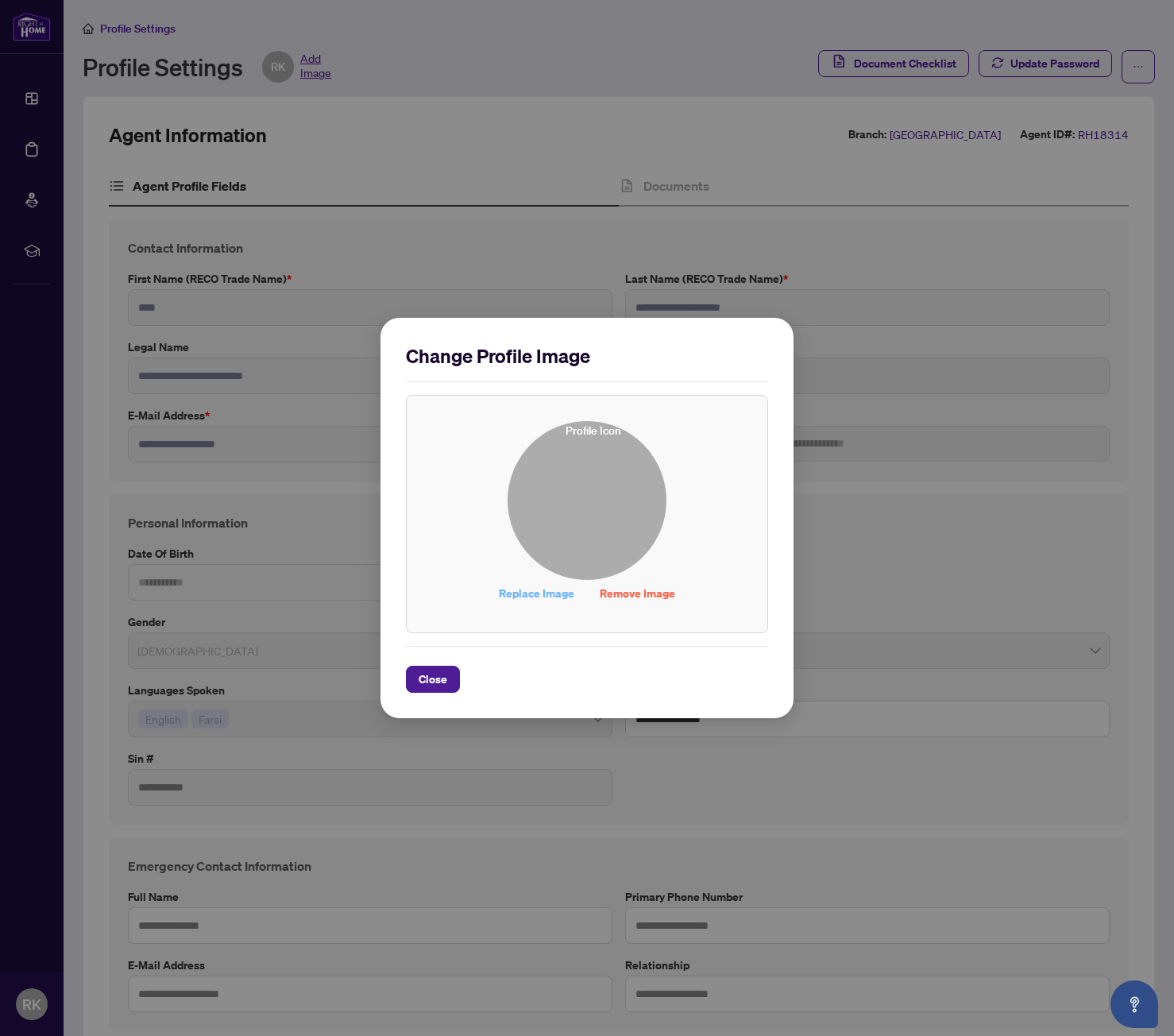
click at [556, 592] on span "Replace Image" at bounding box center [537, 593] width 76 height 25
click at [448, 678] on button "Close" at bounding box center [433, 680] width 54 height 27
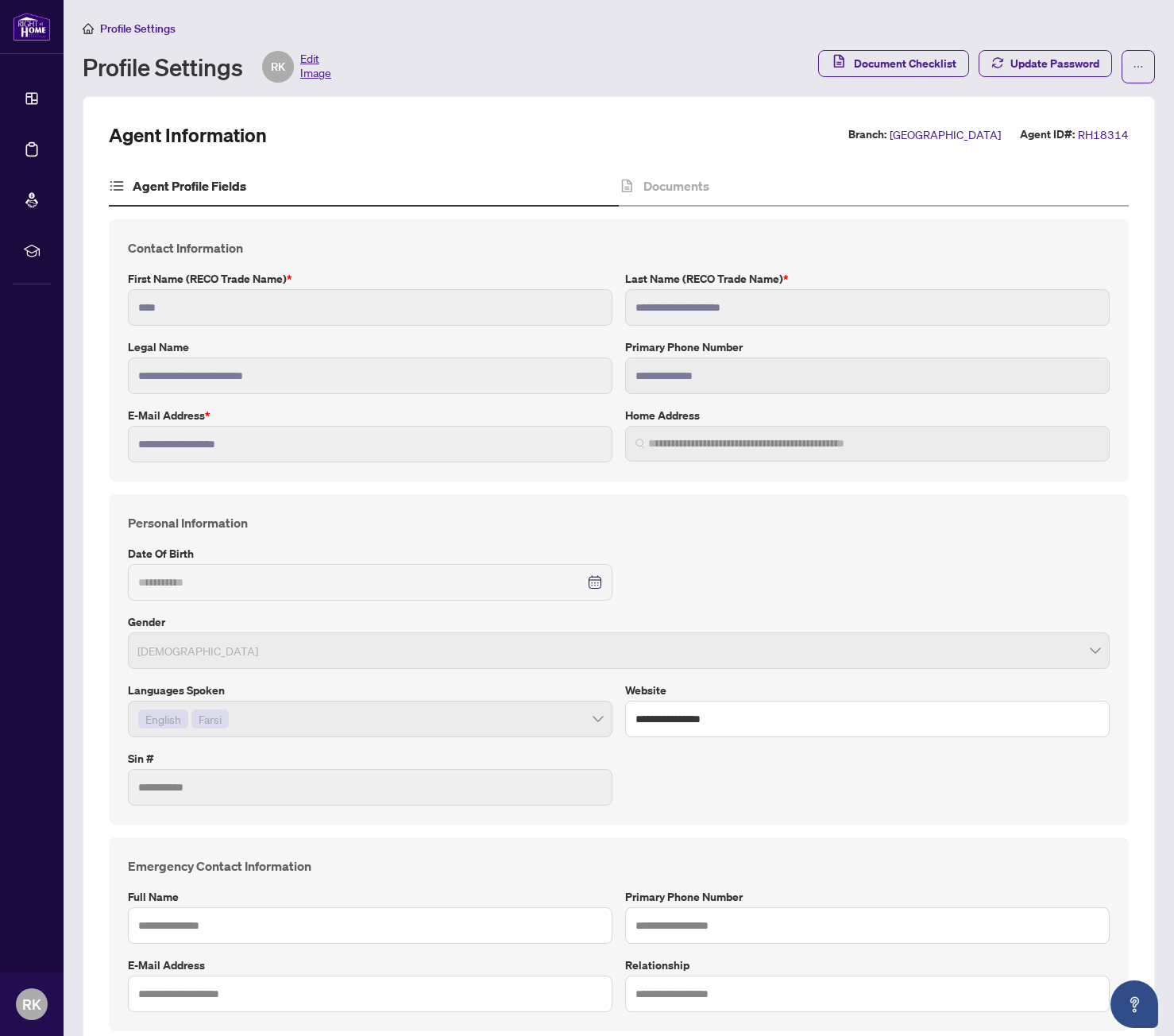
click at [311, 76] on span "Edit Image" at bounding box center [316, 66] width 31 height 32
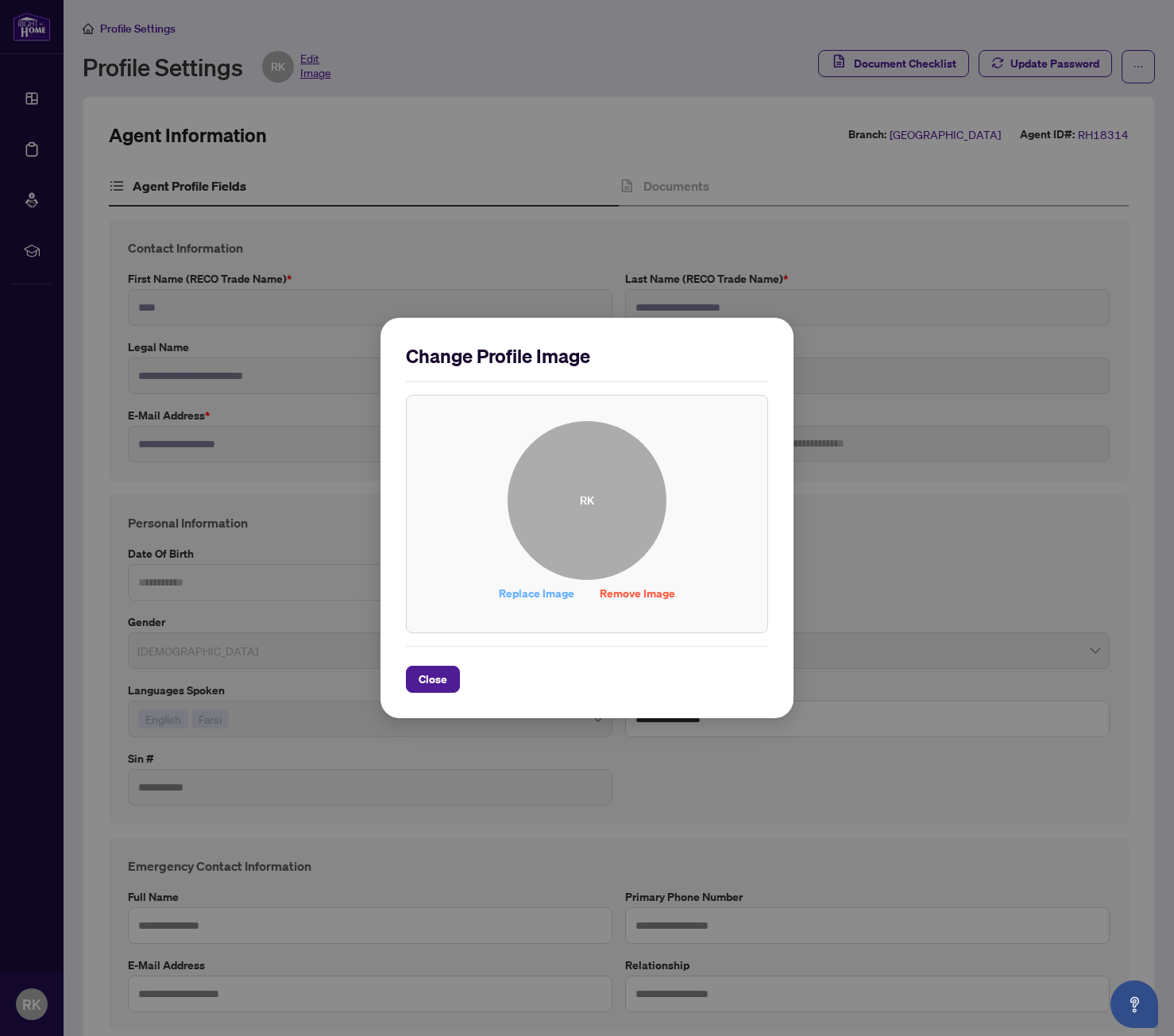
click at [545, 593] on span "Replace Image" at bounding box center [537, 593] width 76 height 25
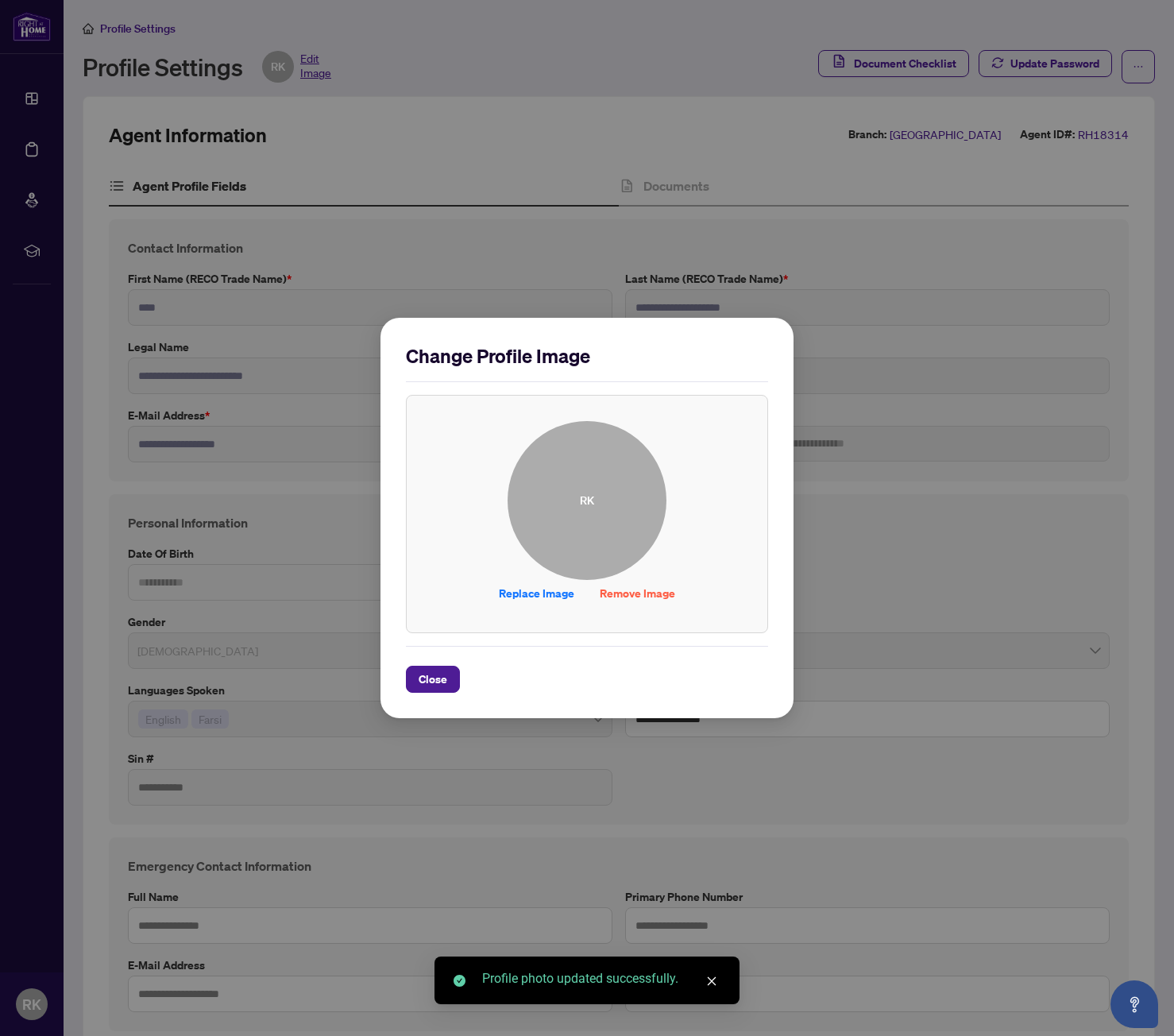
click at [714, 979] on icon "close" at bounding box center [712, 981] width 11 height 11
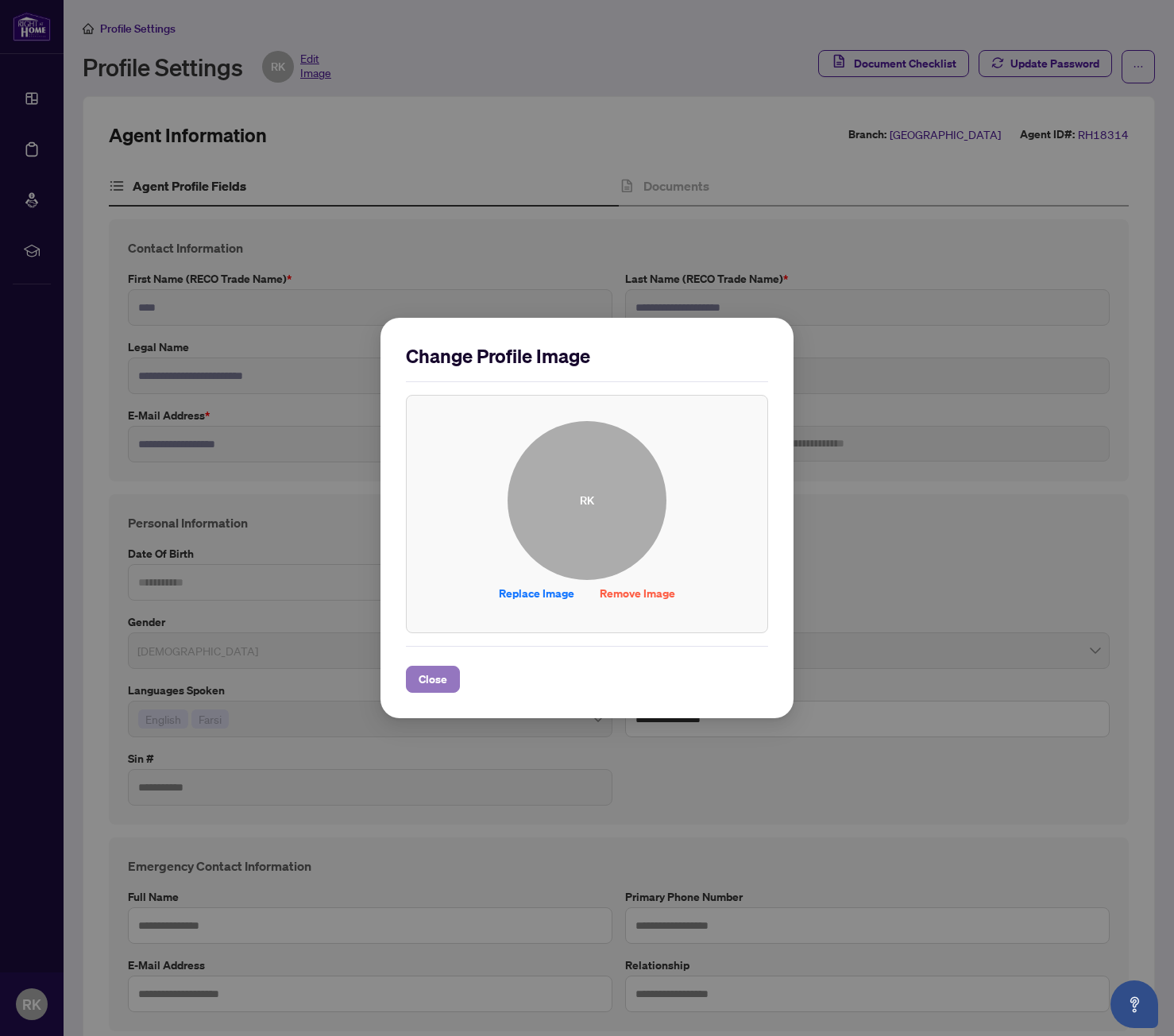
click at [432, 685] on span "Close" at bounding box center [433, 680] width 29 height 25
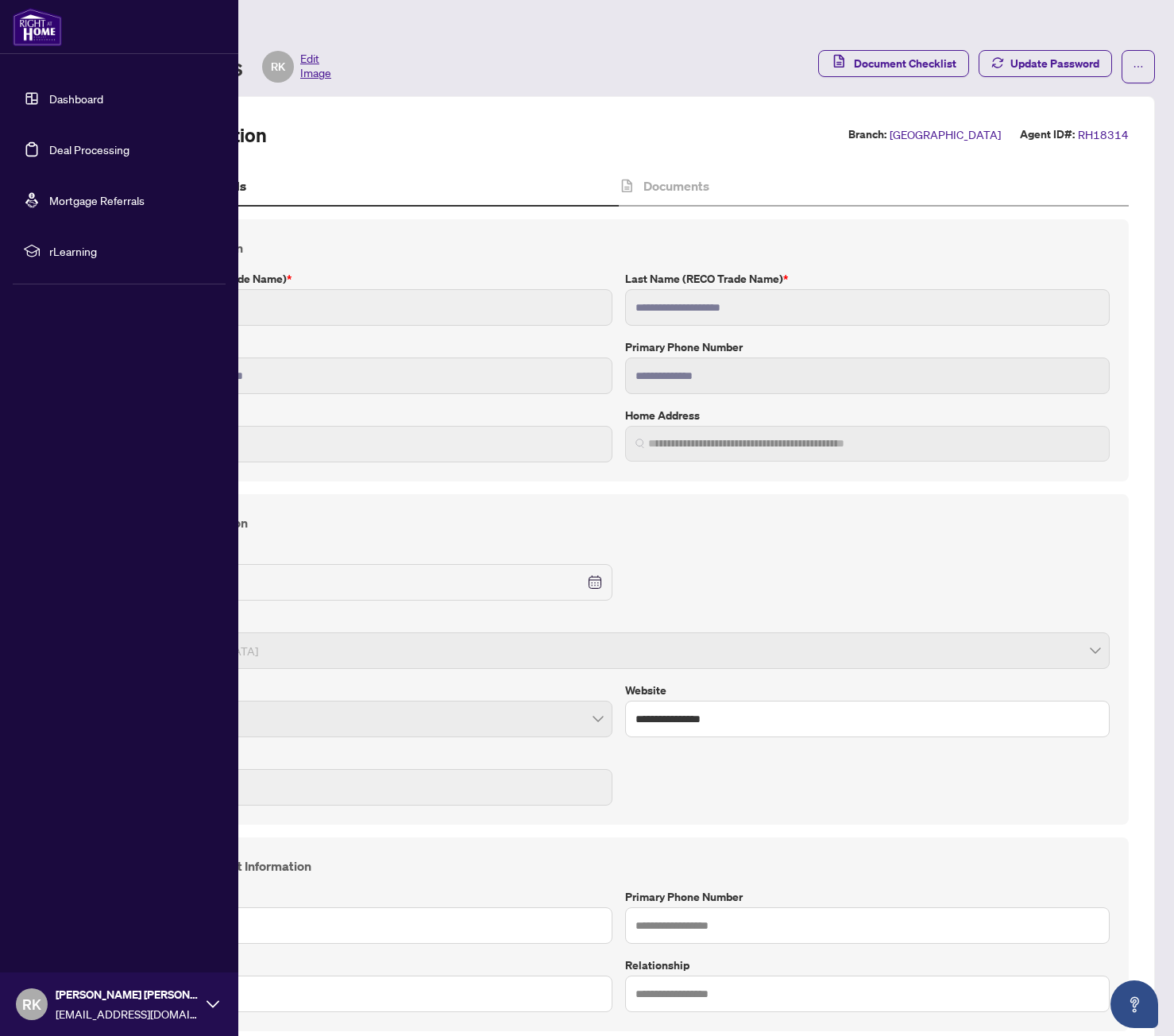
click at [77, 95] on link "Dashboard" at bounding box center [77, 98] width 54 height 14
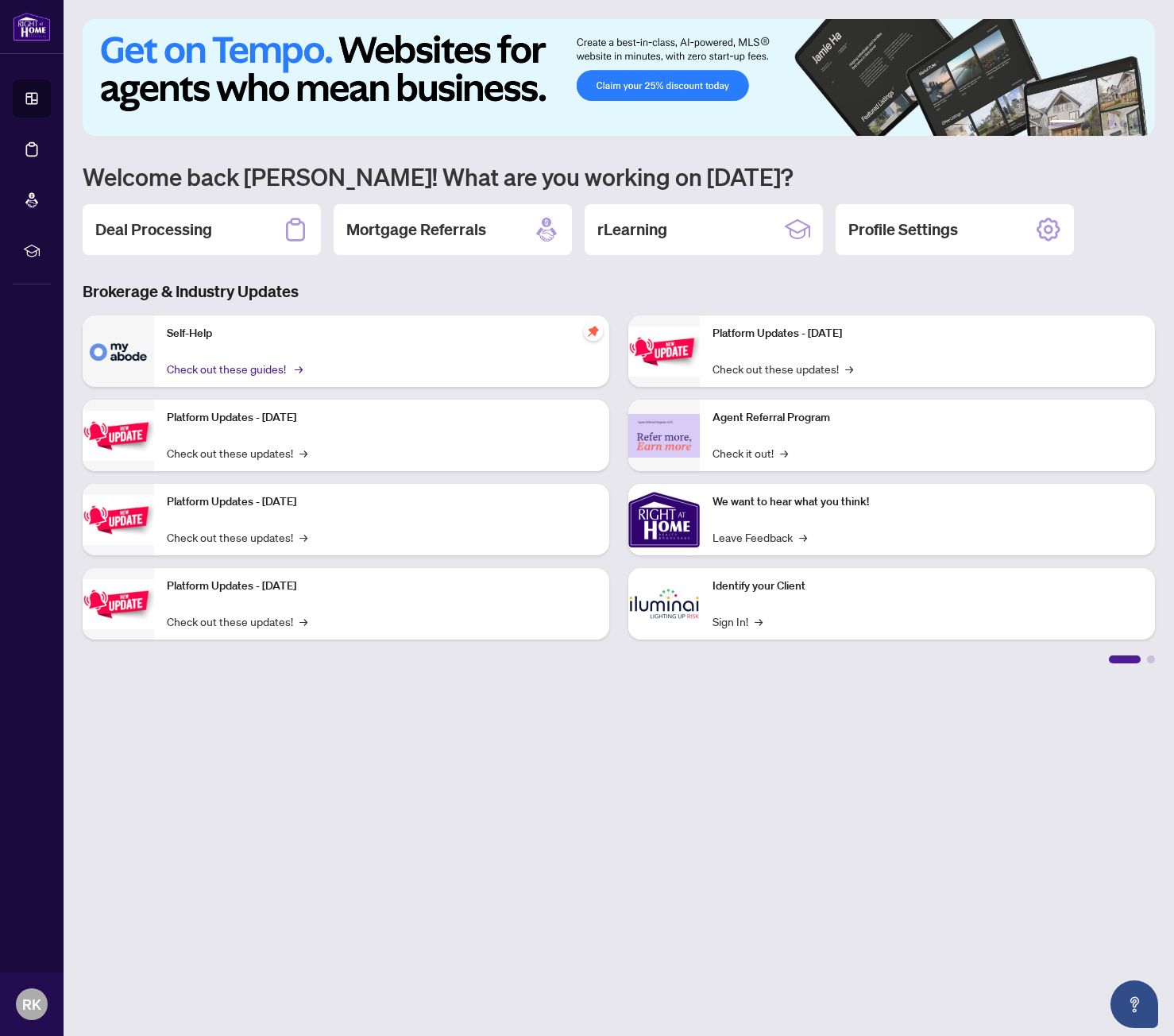
click at [265, 368] on link "Check out these guides! →" at bounding box center [234, 368] width 134 height 17
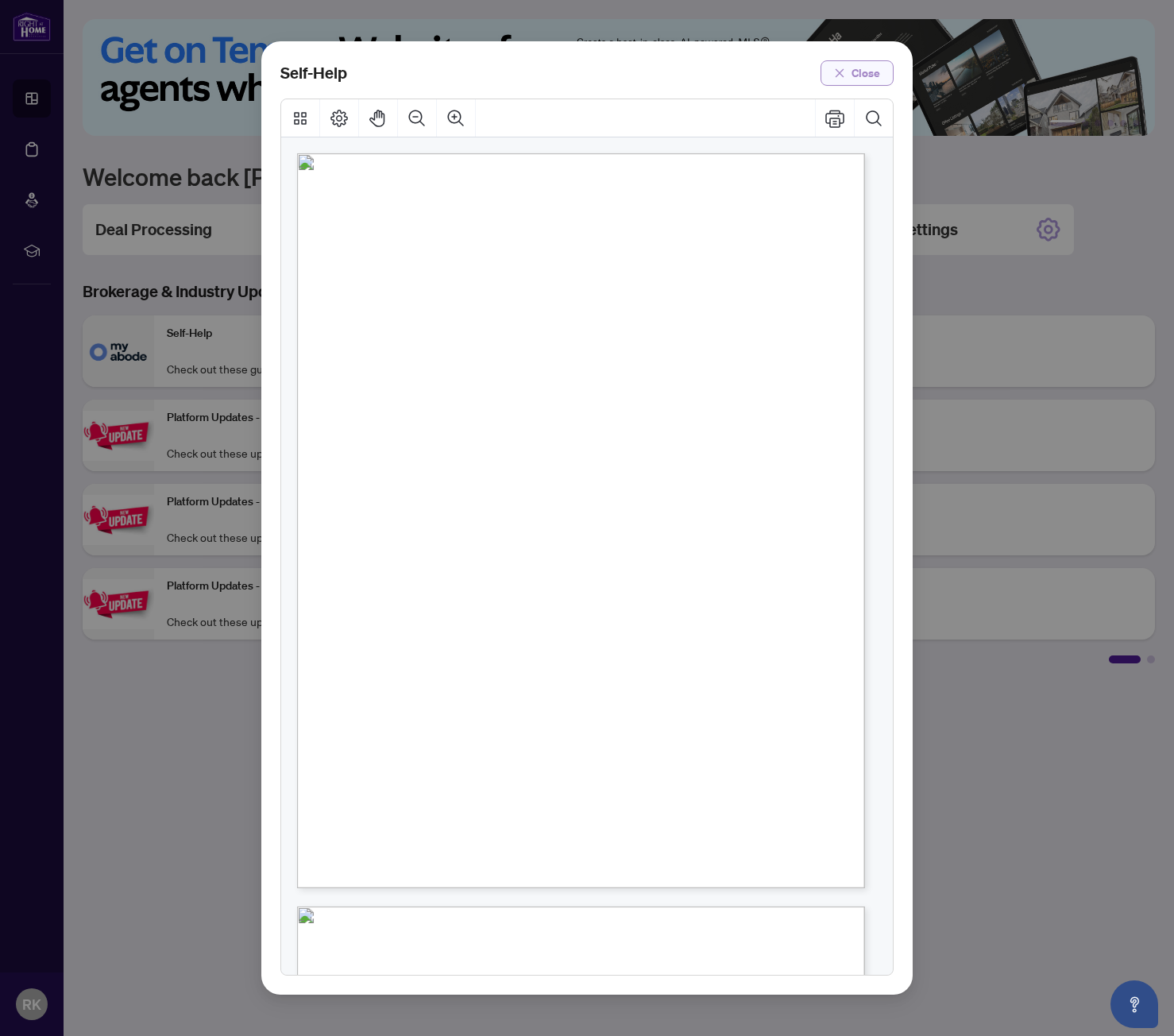
click at [866, 74] on span "Close" at bounding box center [866, 73] width 29 height 25
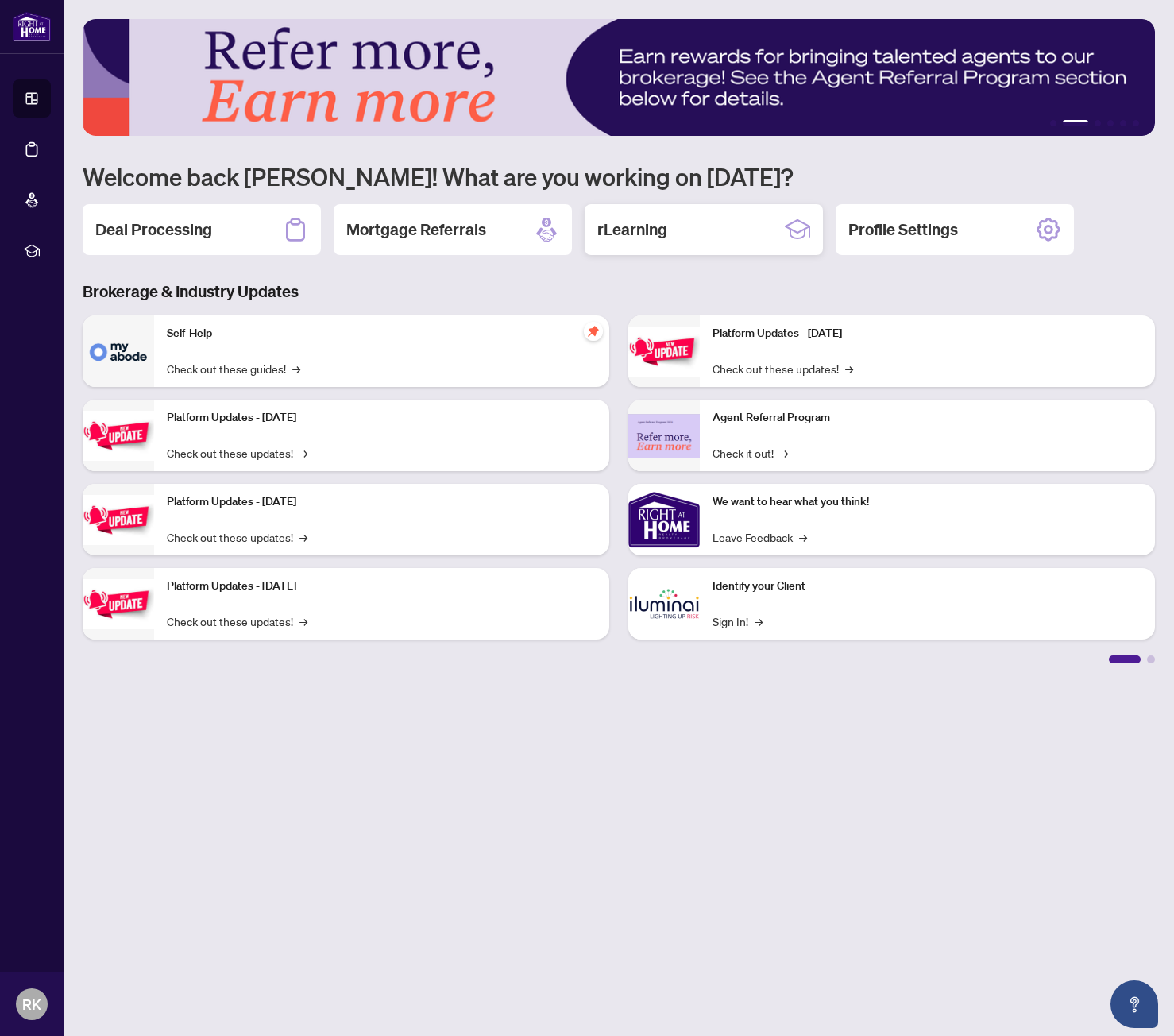
click at [709, 239] on div "rLearning" at bounding box center [704, 229] width 238 height 51
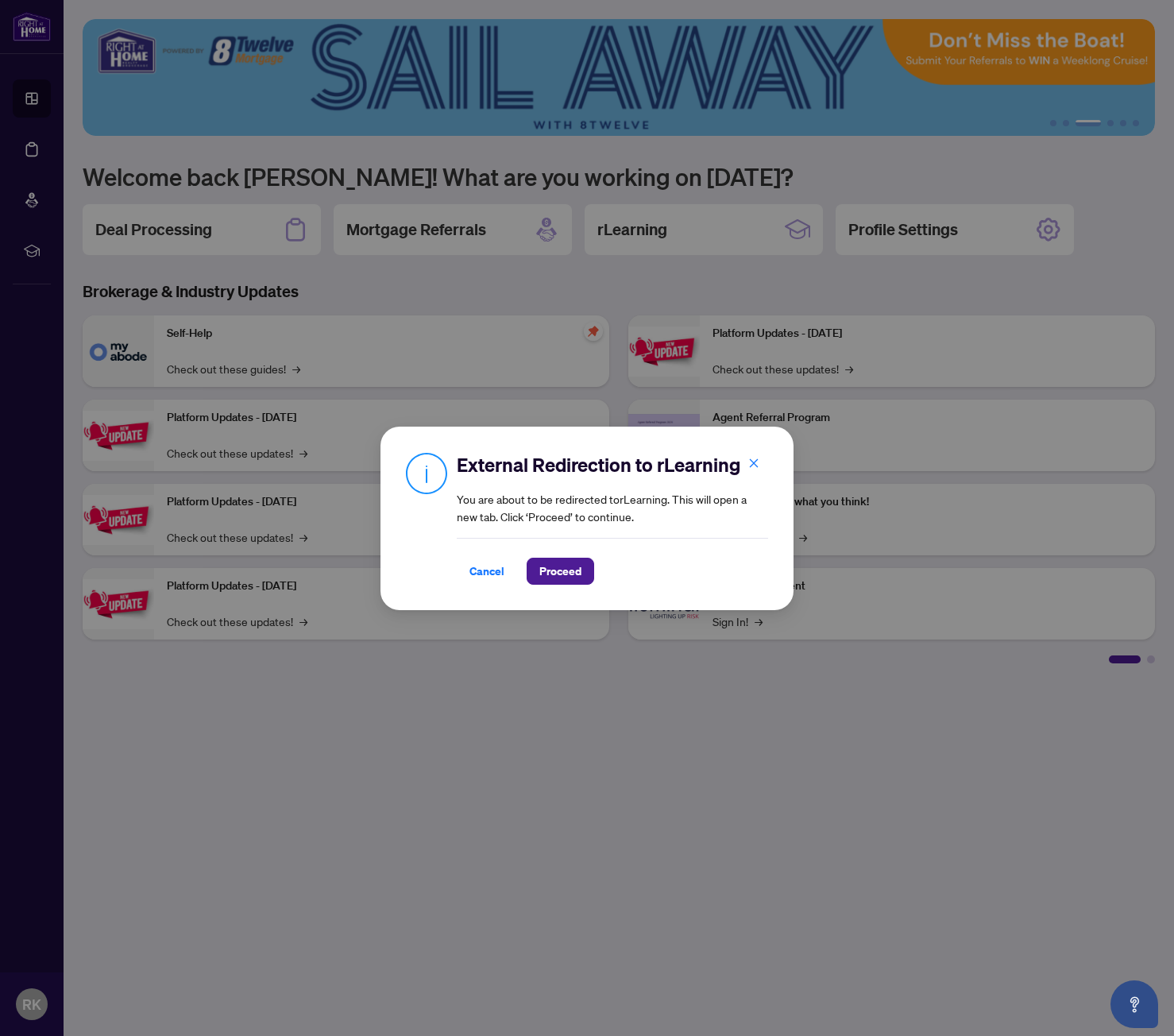
click at [753, 463] on icon "close" at bounding box center [754, 464] width 9 height 9
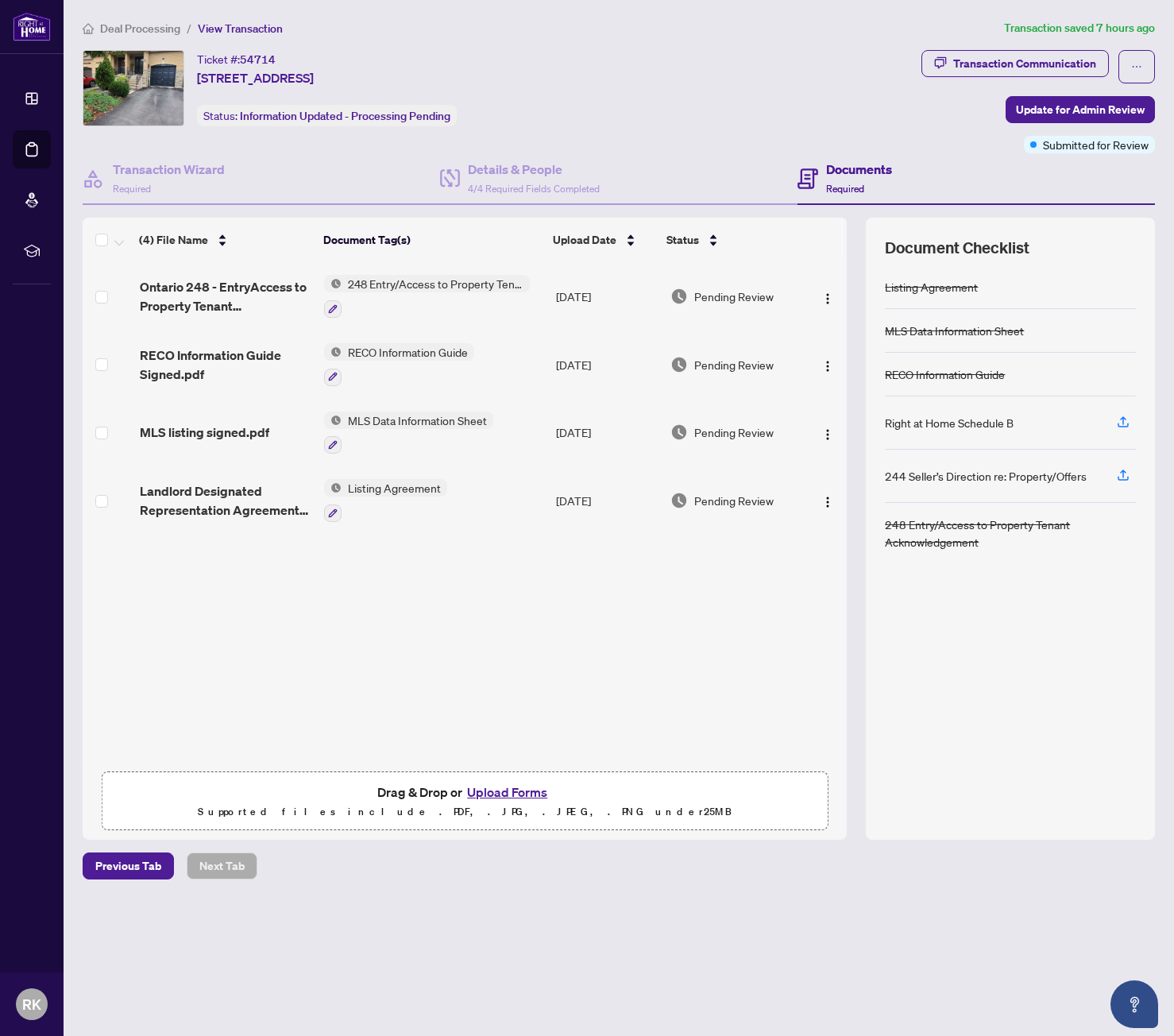
click at [859, 177] on div "Documents Required" at bounding box center [858, 178] width 66 height 37
click at [842, 171] on h4 "Documents" at bounding box center [858, 169] width 66 height 19
click at [142, 171] on h4 "Transaction Wizard" at bounding box center [169, 169] width 112 height 19
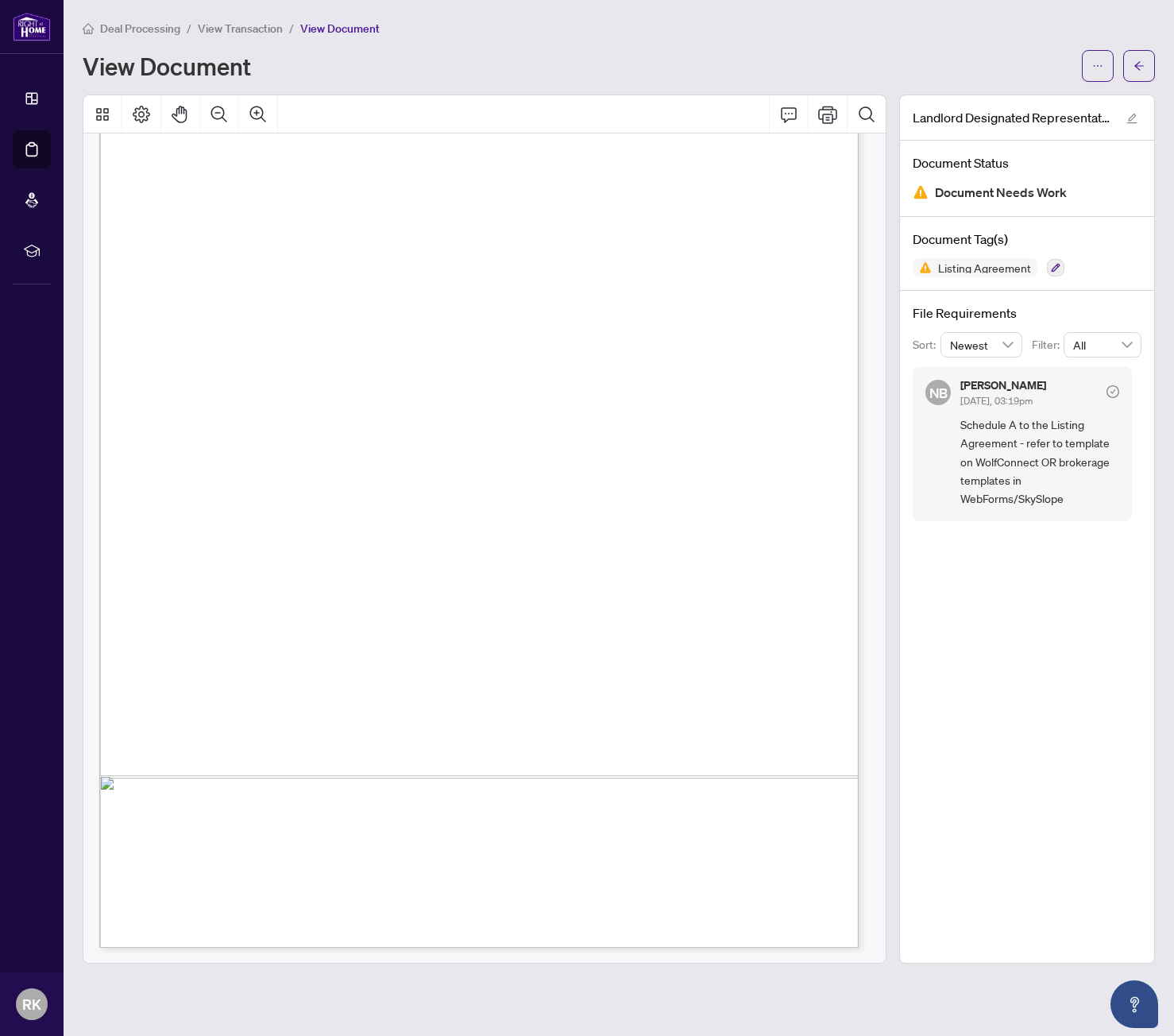
scroll to position [3221, 0]
click at [1112, 391] on icon "check-circle" at bounding box center [1113, 392] width 13 height 13
click at [1132, 117] on icon "edit" at bounding box center [1132, 118] width 11 height 11
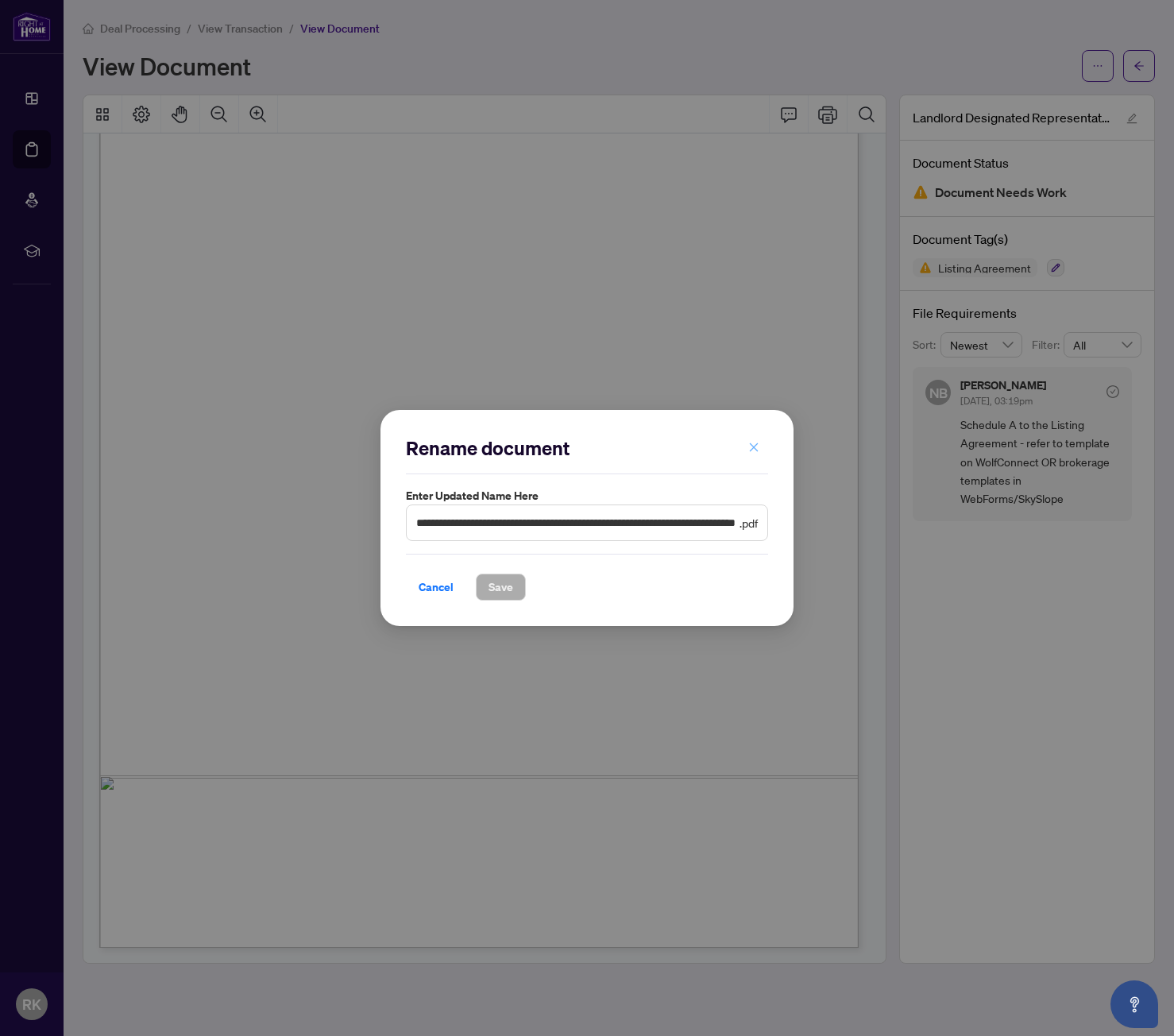
click at [752, 450] on icon "close" at bounding box center [753, 447] width 11 height 11
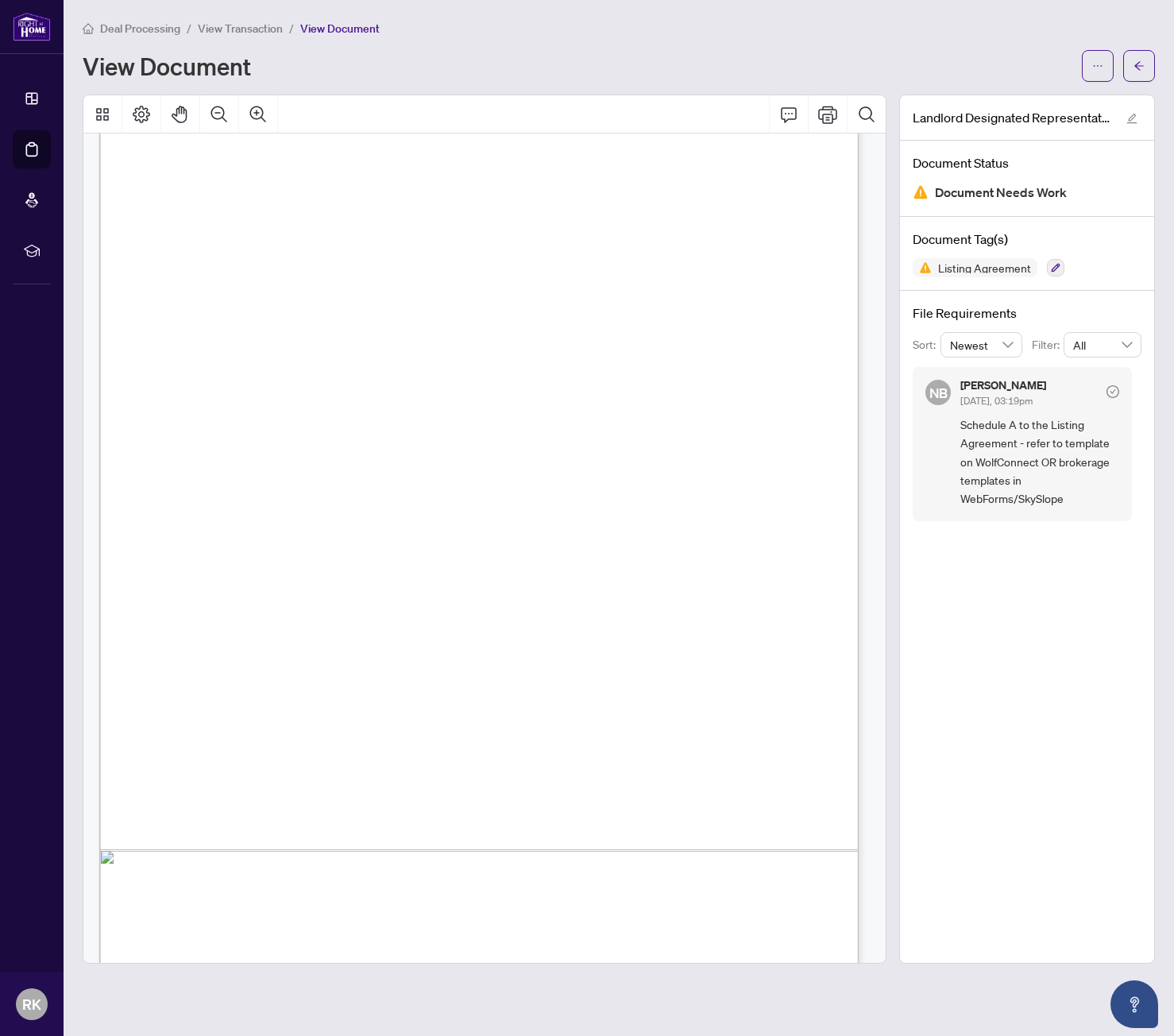
scroll to position [0, 0]
click at [269, 28] on span "View Transaction" at bounding box center [240, 29] width 85 height 14
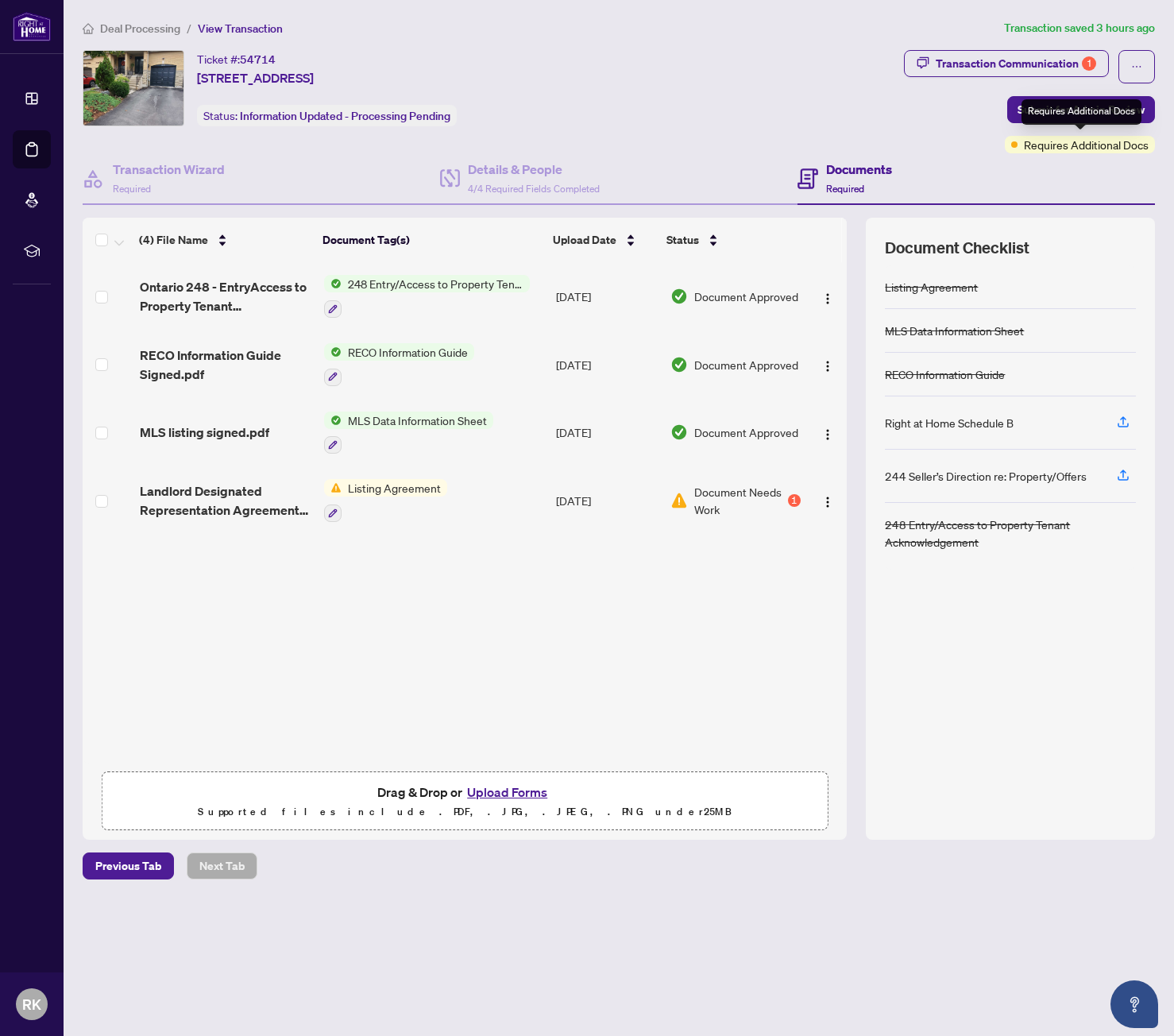
click at [1084, 149] on span "Requires Additional Docs" at bounding box center [1086, 144] width 125 height 17
click at [823, 492] on span "button" at bounding box center [827, 500] width 13 height 17
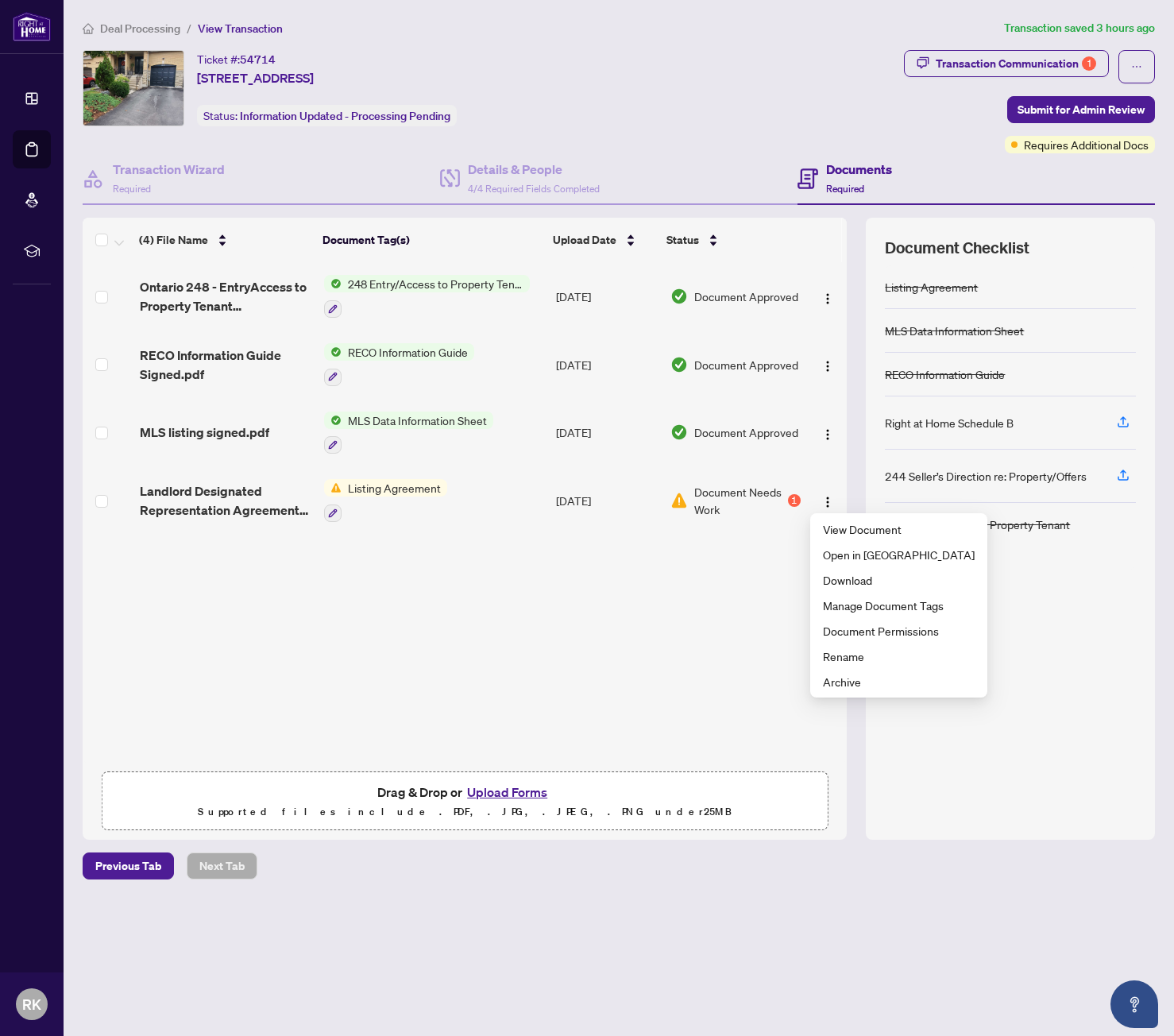
click at [733, 588] on div "Ontario 248 - EntryAccess to Property Tenant Acknowledgement.pdf 248 Entry/Acce…" at bounding box center [465, 512] width 764 height 501
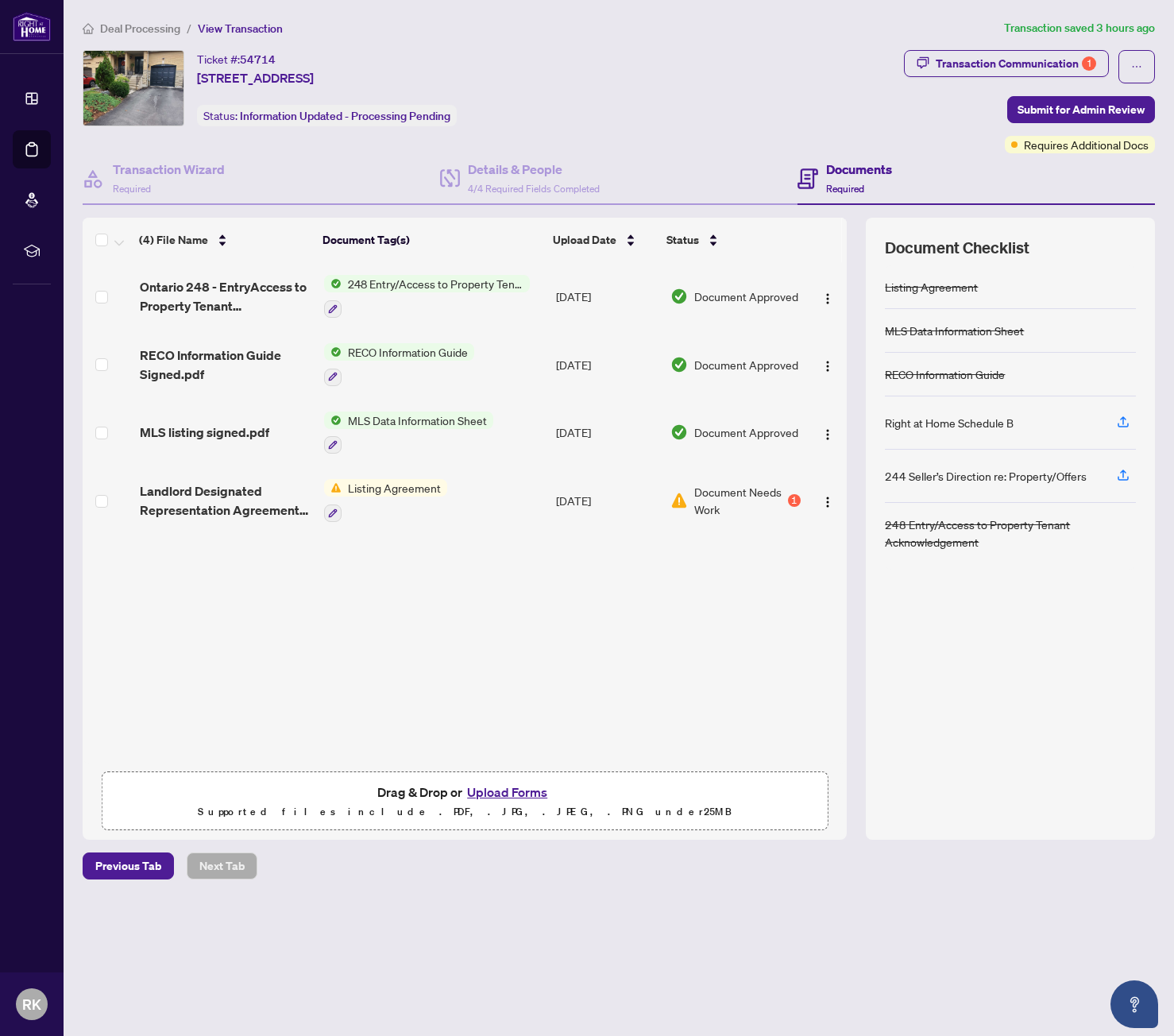
click at [513, 789] on button "Upload Forms" at bounding box center [506, 791] width 89 height 21
